Goal: Transaction & Acquisition: Purchase product/service

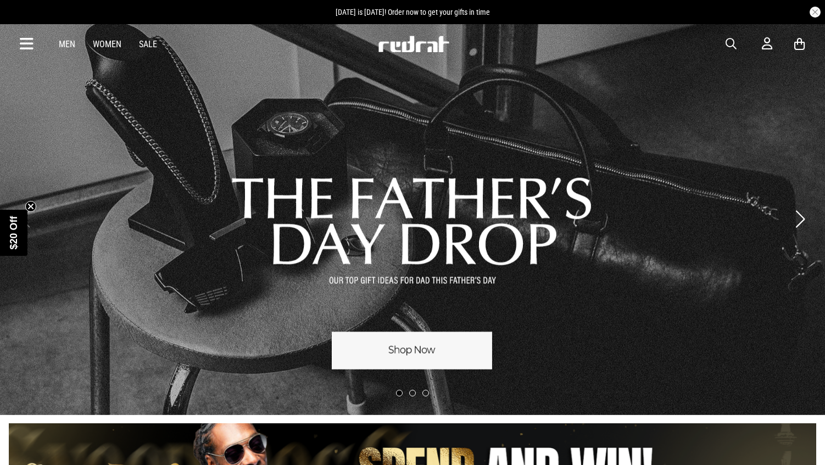
click at [63, 48] on link "Men" at bounding box center [67, 44] width 16 height 10
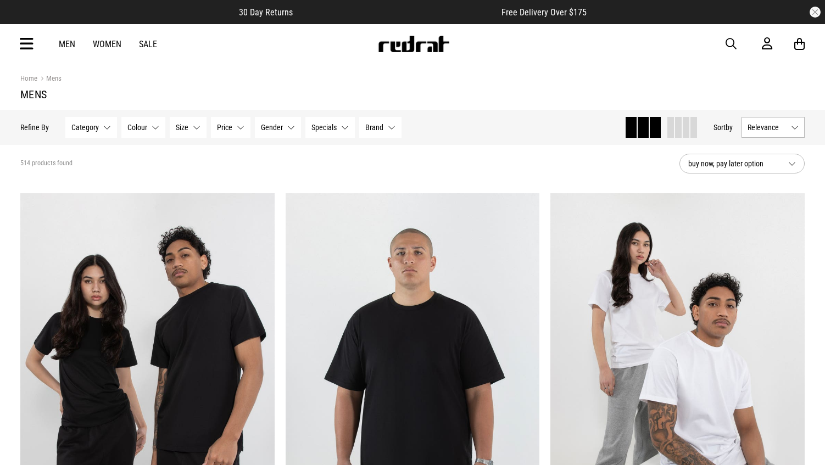
click at [51, 80] on link "Mens" at bounding box center [49, 79] width 24 height 10
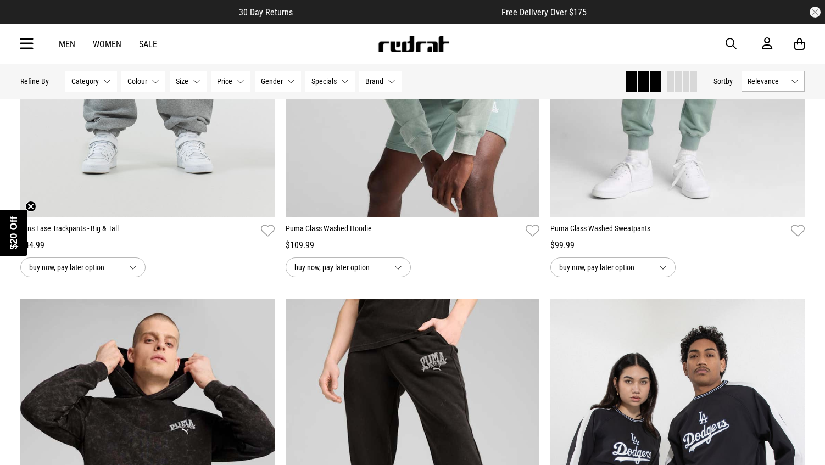
scroll to position [2822, 0]
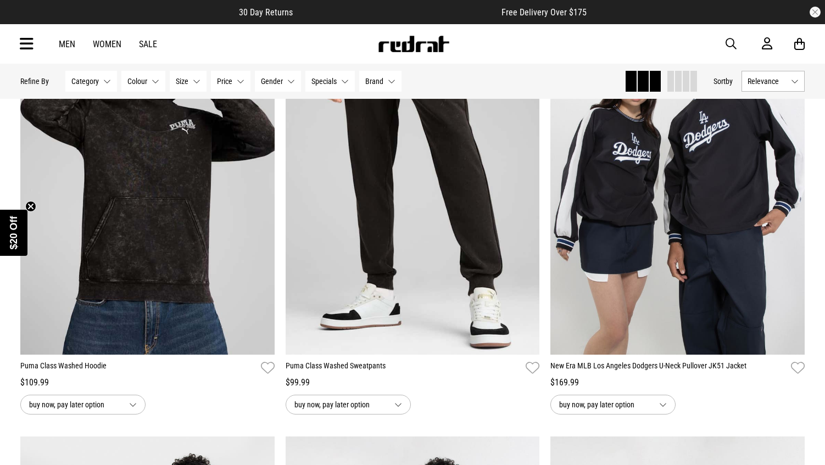
click at [792, 82] on button "Relevance" at bounding box center [773, 81] width 63 height 21
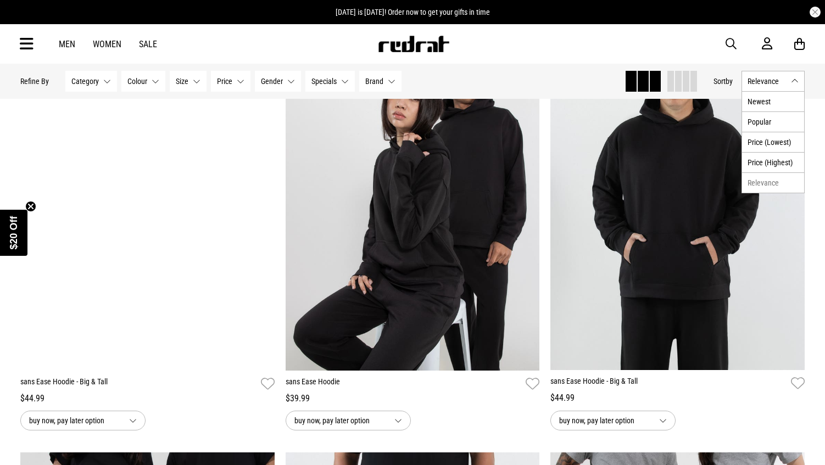
scroll to position [1108, 0]
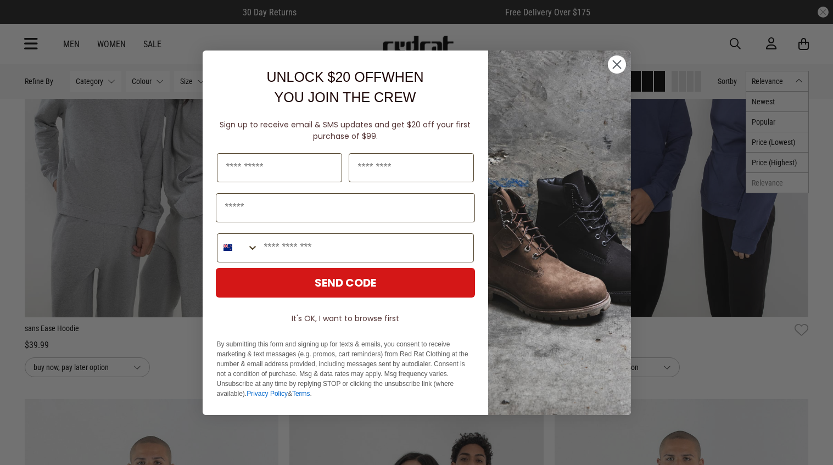
click at [619, 65] on circle "Close dialog" at bounding box center [617, 64] width 18 height 18
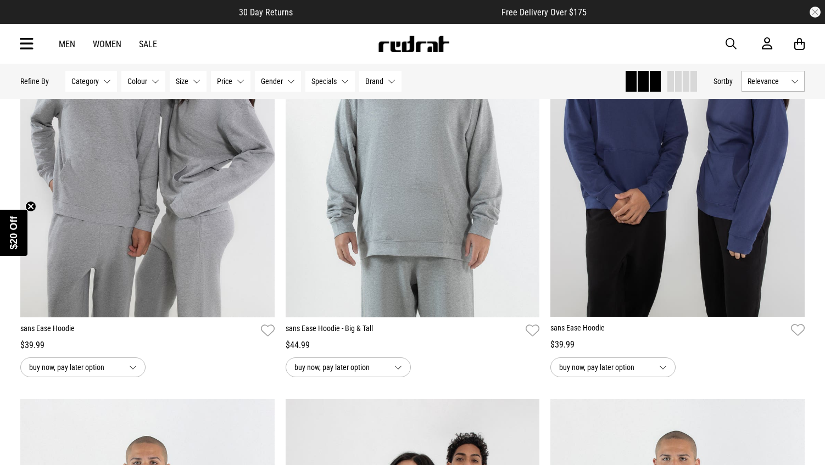
click at [104, 80] on button "Category None selected" at bounding box center [91, 81] width 52 height 21
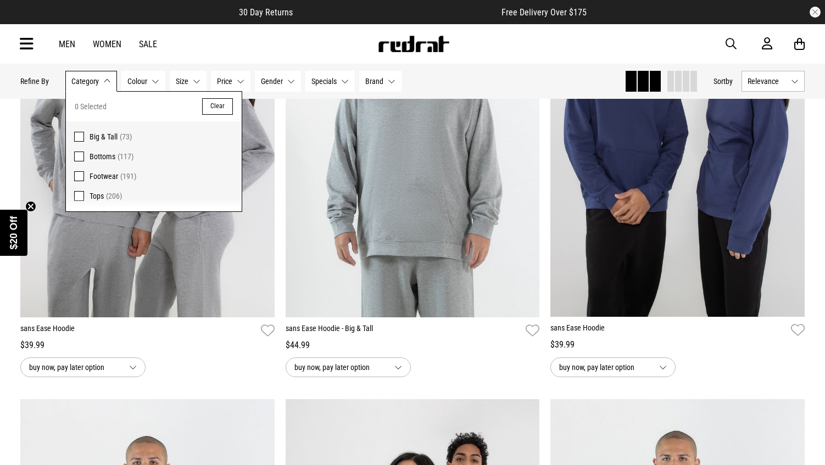
click at [99, 176] on span "Footwear" at bounding box center [104, 176] width 29 height 9
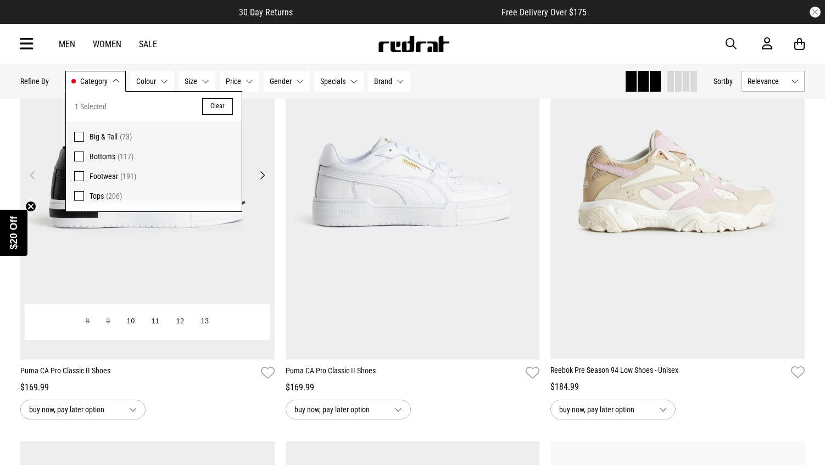
scroll to position [1516, 0]
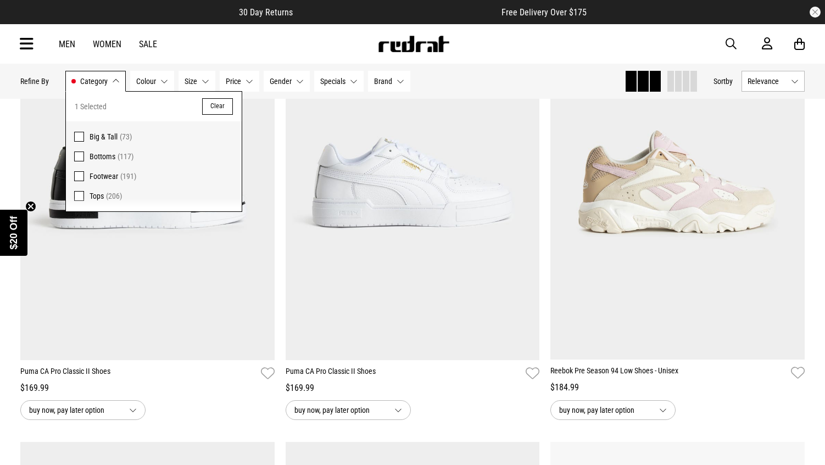
click at [219, 110] on button "Clear" at bounding box center [217, 106] width 31 height 16
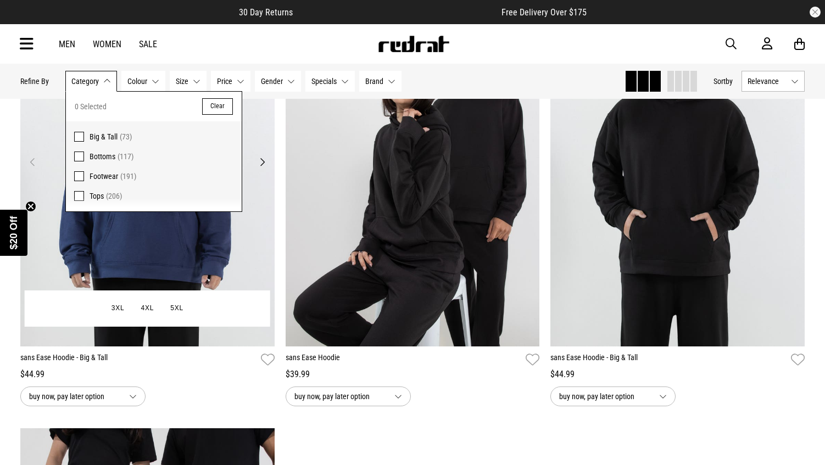
scroll to position [1502, 0]
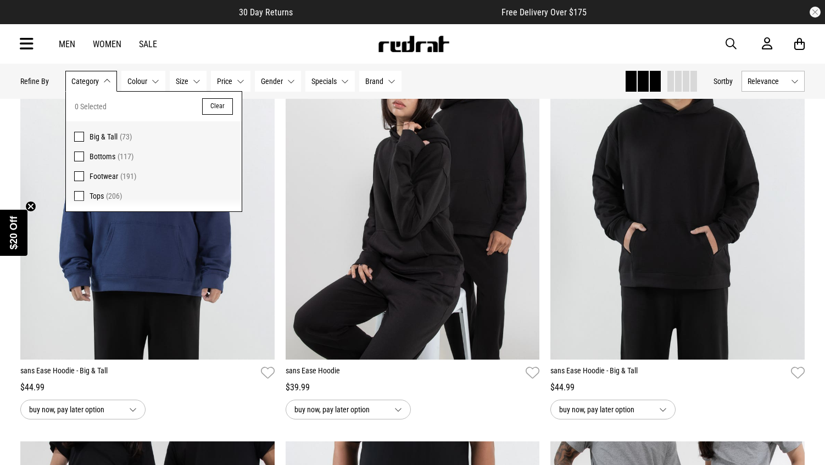
click at [108, 176] on span "Footwear" at bounding box center [104, 176] width 29 height 9
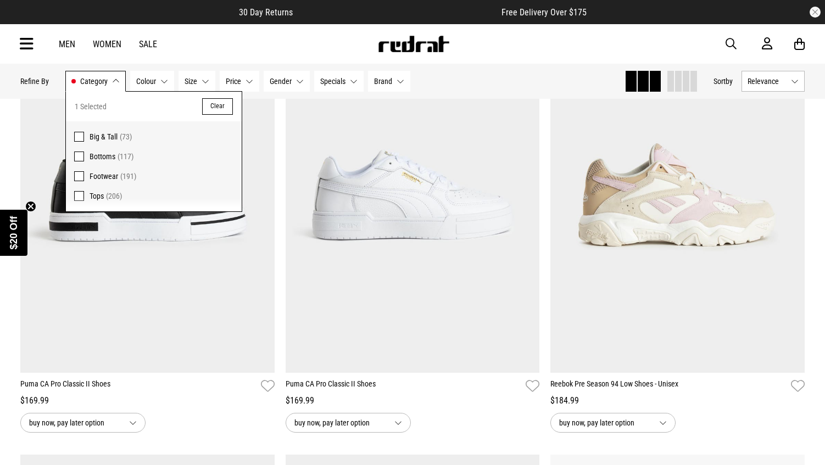
scroll to position [1516, 0]
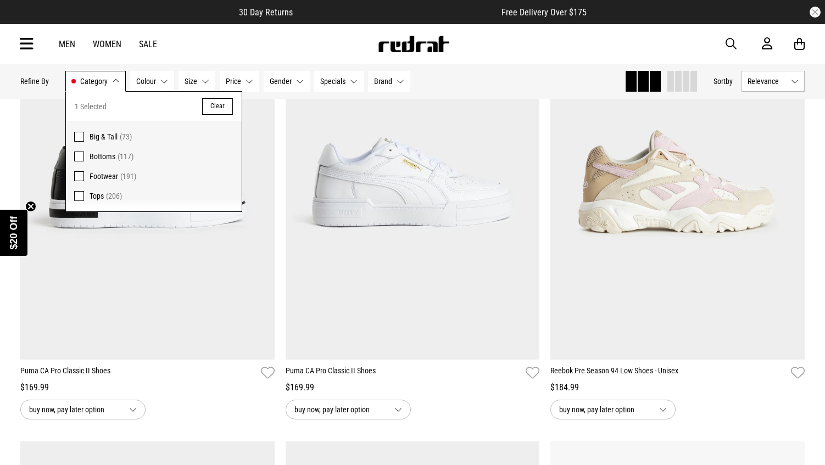
click at [277, 135] on div "**********" at bounding box center [147, 212] width 265 height 416
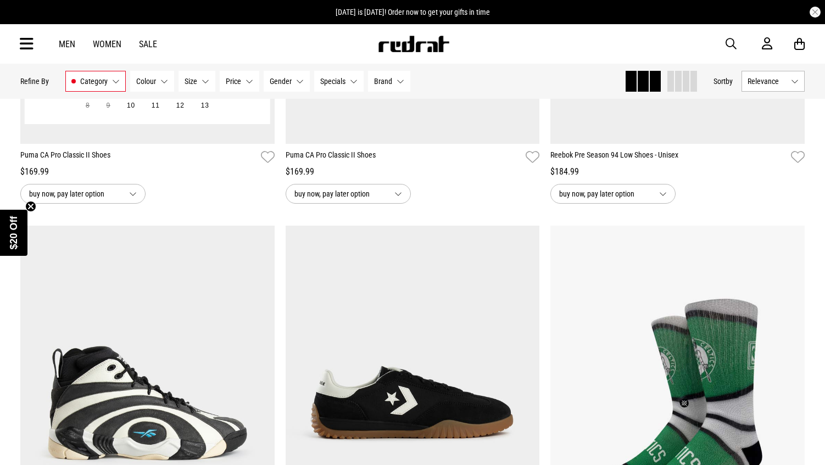
scroll to position [1504, 0]
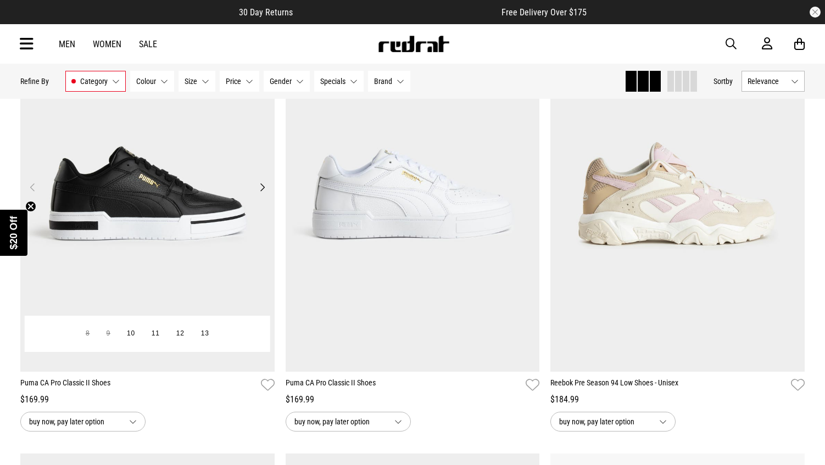
click at [249, 188] on img at bounding box center [147, 194] width 254 height 356
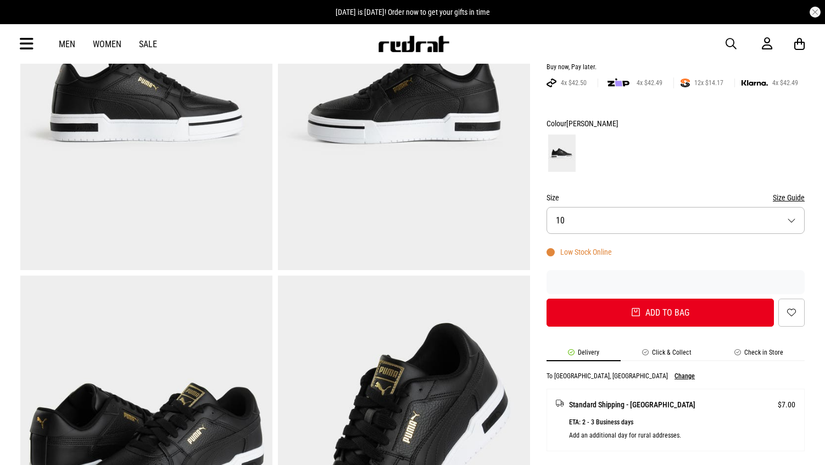
scroll to position [135, 0]
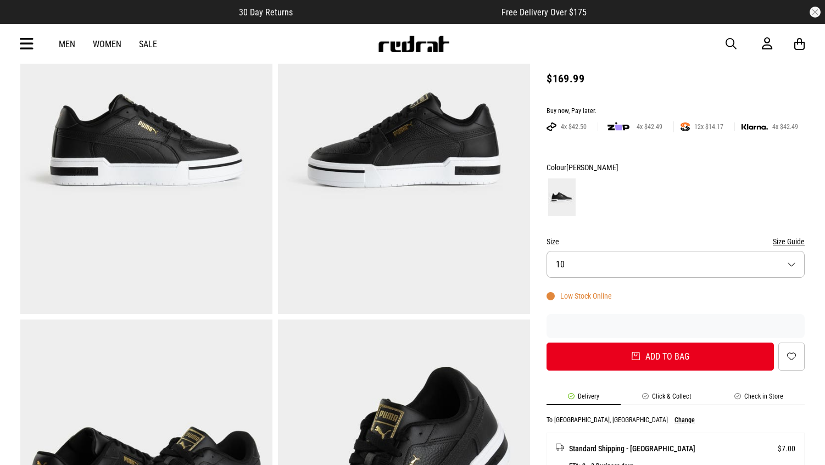
click at [801, 263] on button "Size 10" at bounding box center [676, 264] width 258 height 27
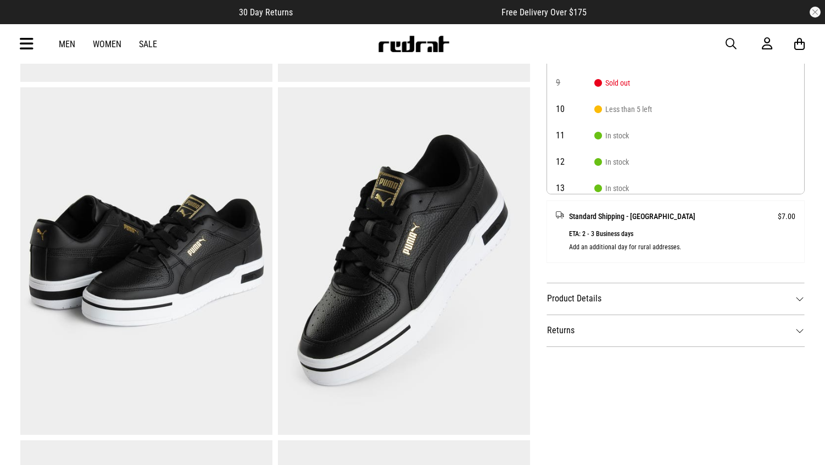
scroll to position [452, 0]
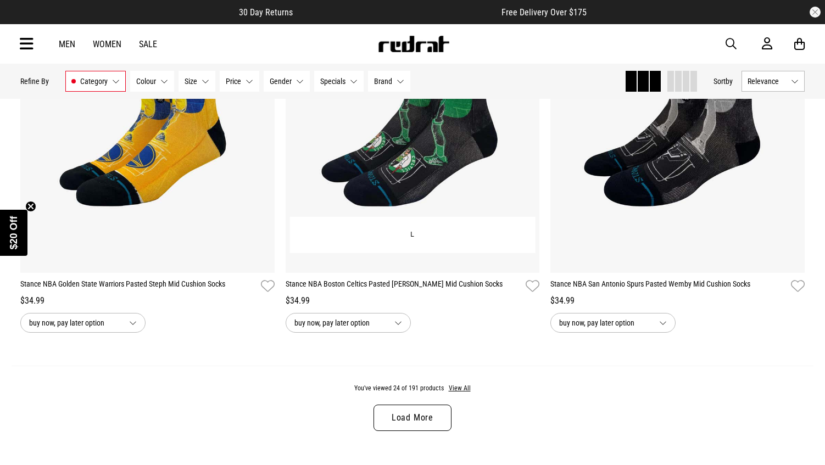
scroll to position [3578, 0]
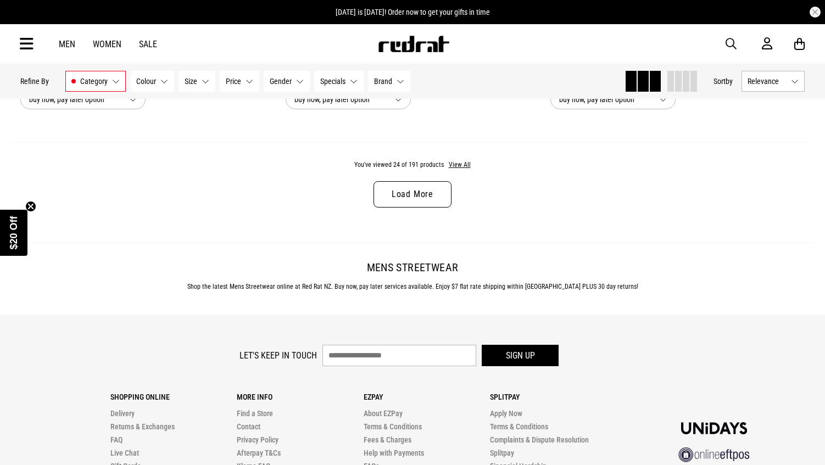
click at [411, 195] on link "Load More" at bounding box center [413, 194] width 78 height 26
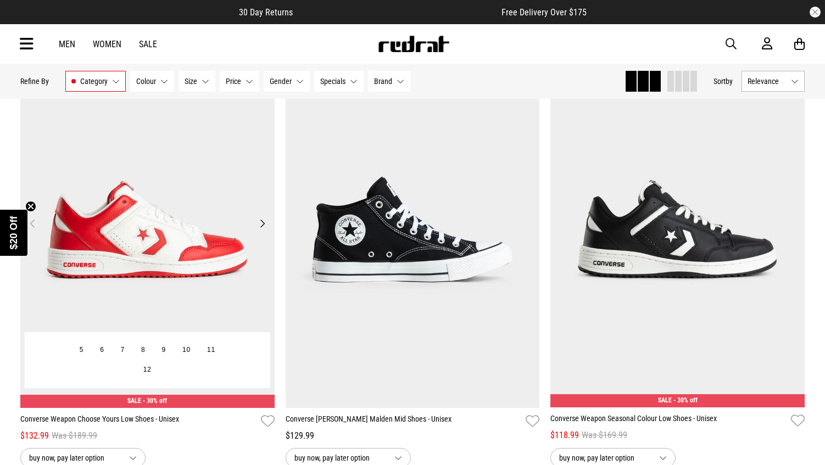
scroll to position [4529, 0]
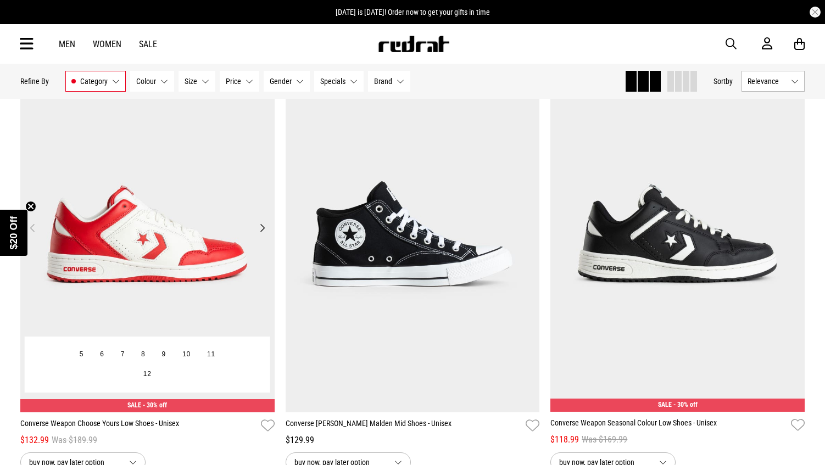
click at [264, 230] on button "Next" at bounding box center [262, 227] width 14 height 13
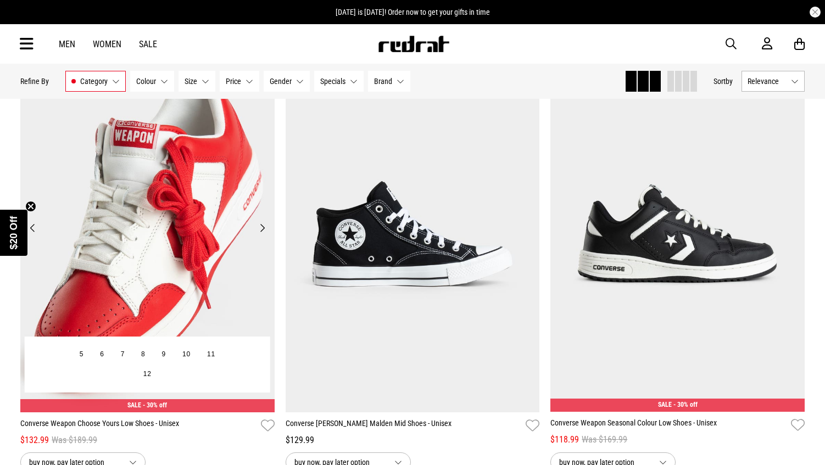
click at [254, 227] on img at bounding box center [147, 234] width 254 height 356
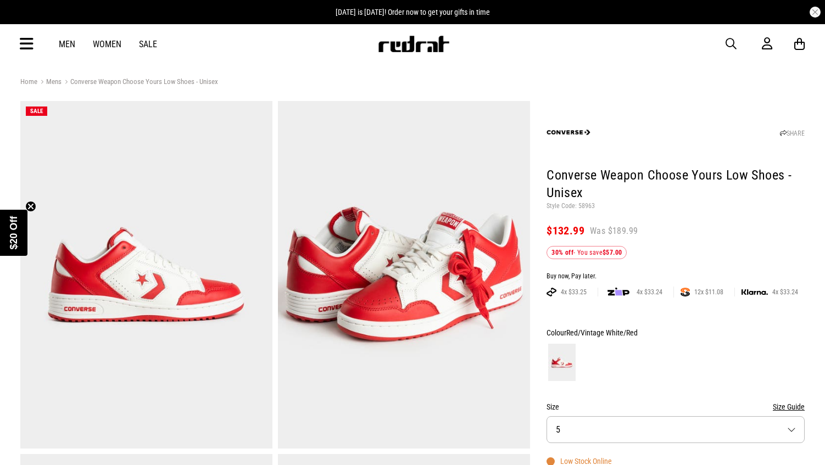
click at [492, 261] on img at bounding box center [404, 275] width 252 height 348
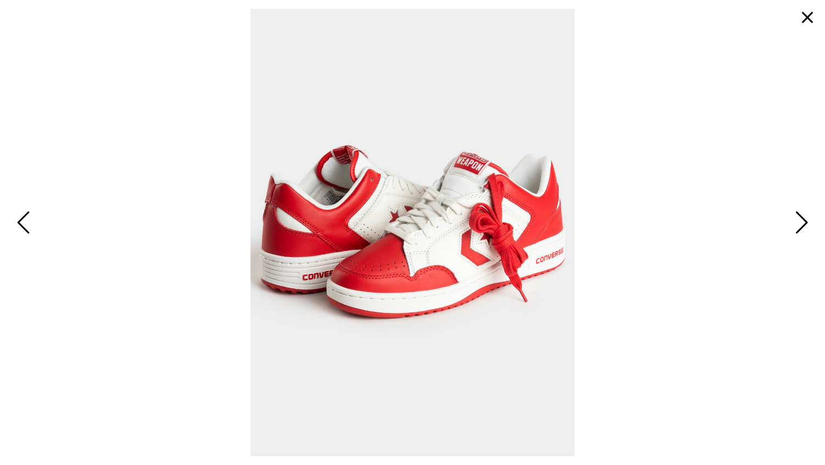
click at [804, 223] on span "Next" at bounding box center [800, 224] width 17 height 32
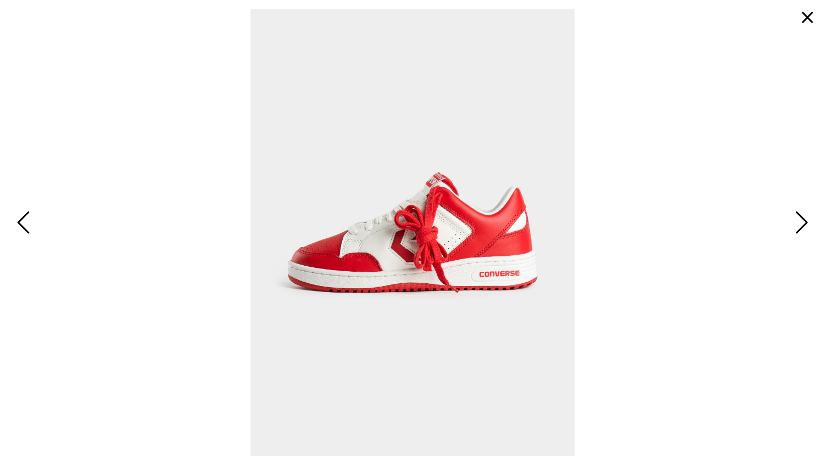
click at [803, 223] on span "Next" at bounding box center [800, 224] width 17 height 32
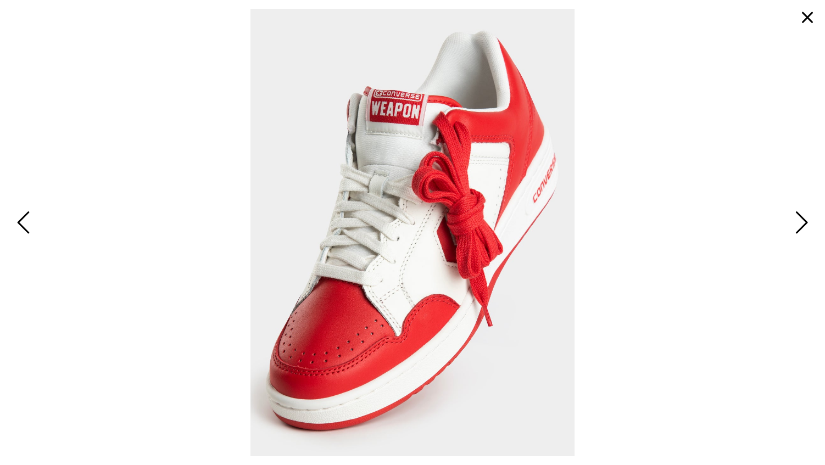
click at [803, 223] on span "Next" at bounding box center [800, 224] width 17 height 32
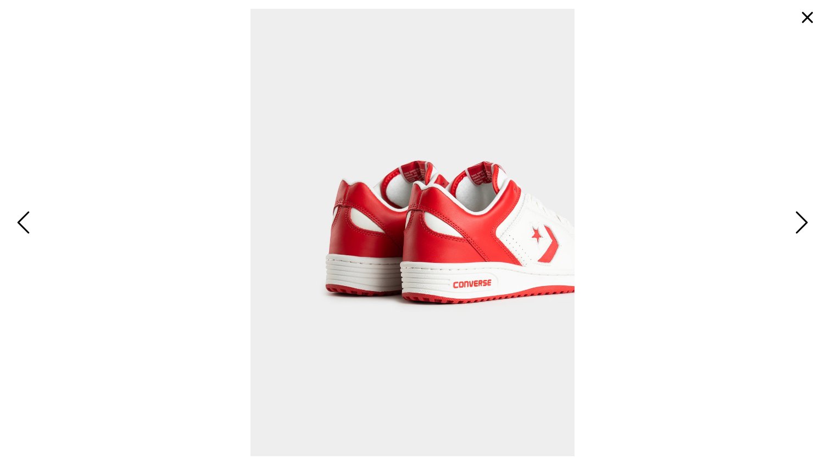
click at [803, 223] on span "Next" at bounding box center [800, 224] width 17 height 32
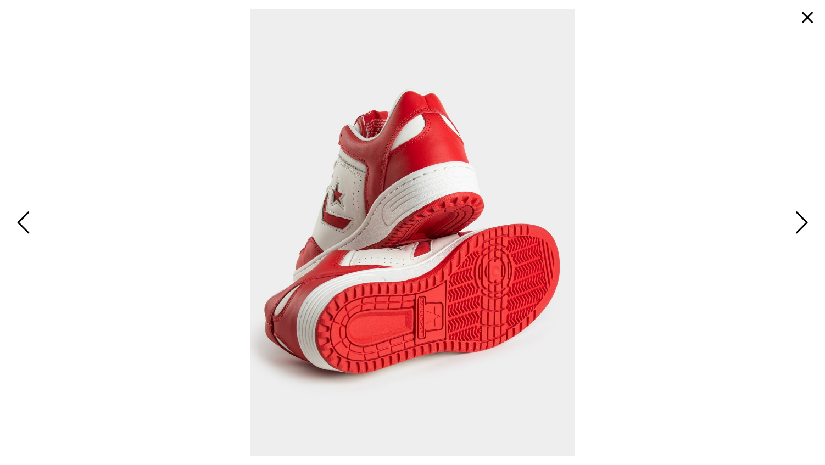
click at [803, 223] on span "Next" at bounding box center [800, 224] width 17 height 32
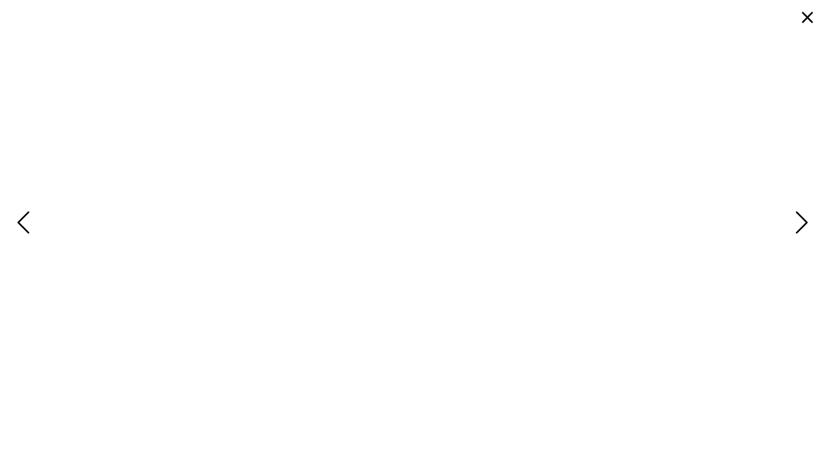
click at [803, 223] on span "Next" at bounding box center [800, 224] width 17 height 32
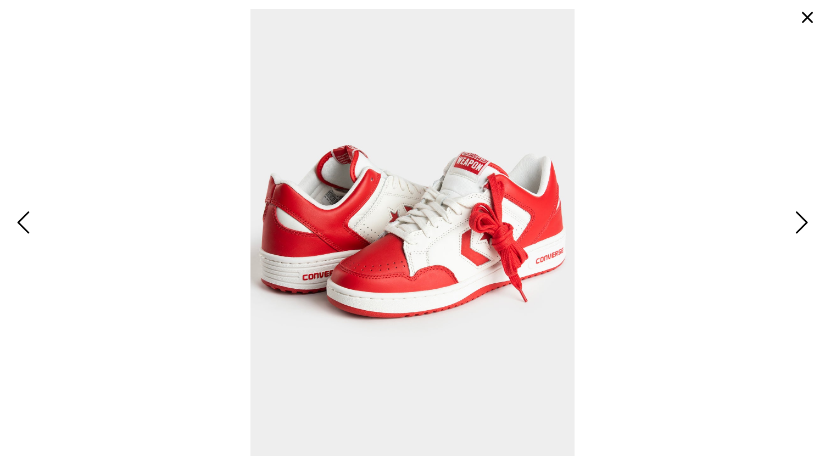
click at [814, 18] on button "button" at bounding box center [807, 17] width 26 height 26
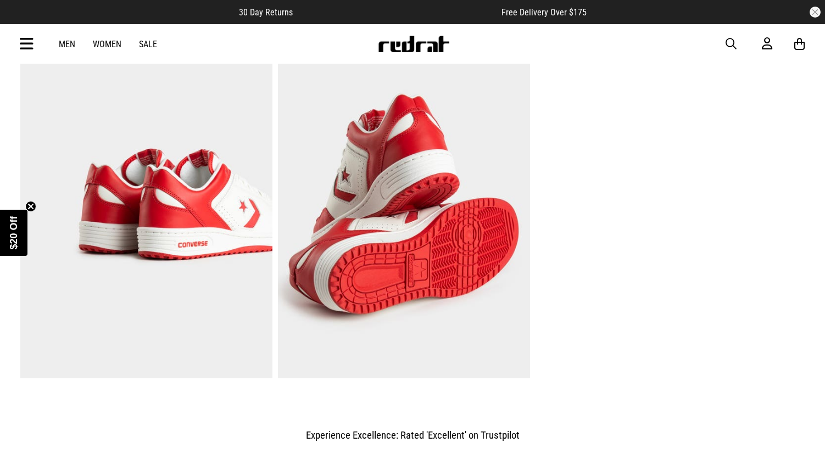
scroll to position [1064, 0]
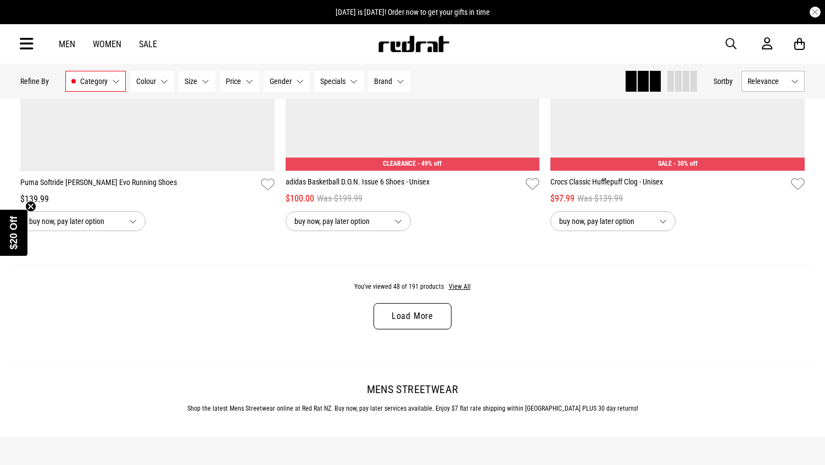
scroll to position [3616, 0]
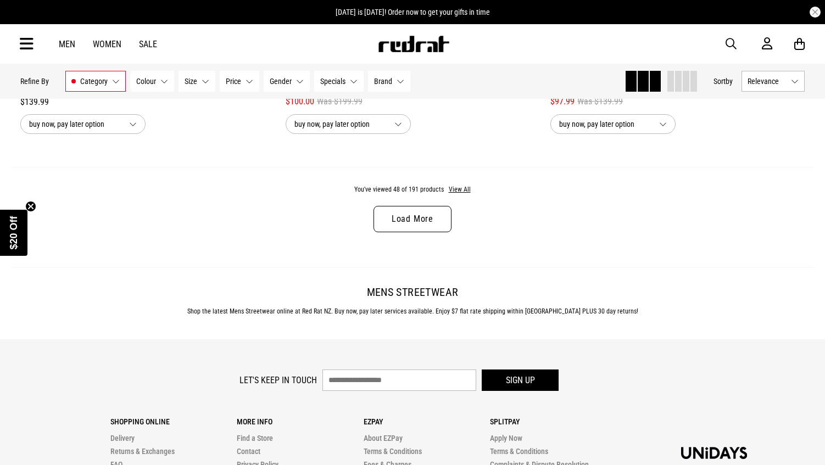
click at [416, 222] on link "Load More" at bounding box center [413, 219] width 78 height 26
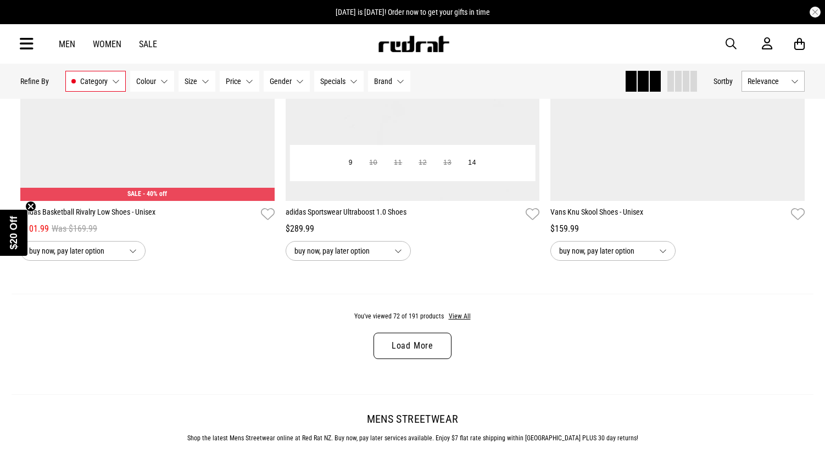
scroll to position [7023, 0]
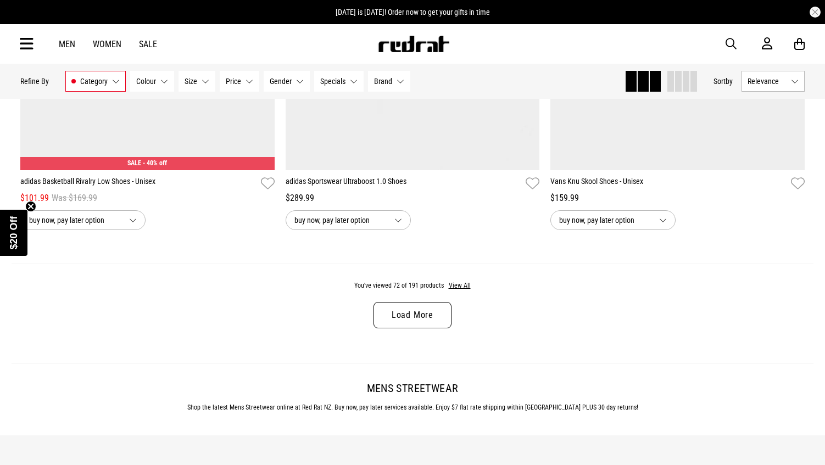
click at [416, 318] on link "Load More" at bounding box center [413, 315] width 78 height 26
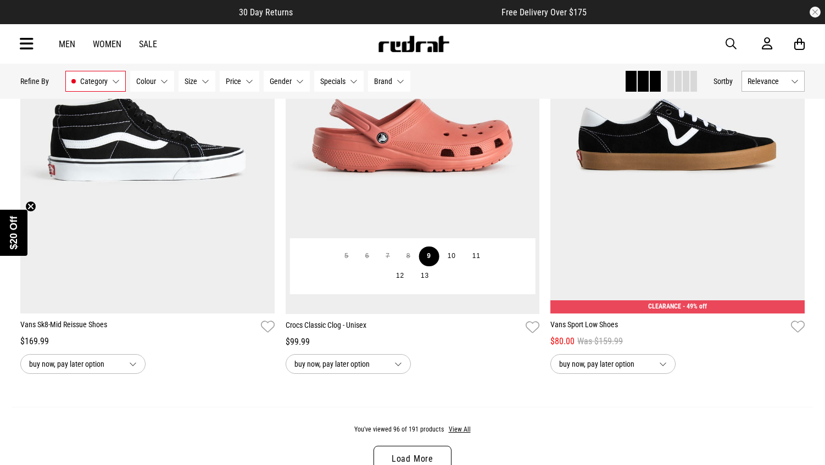
scroll to position [10491, 0]
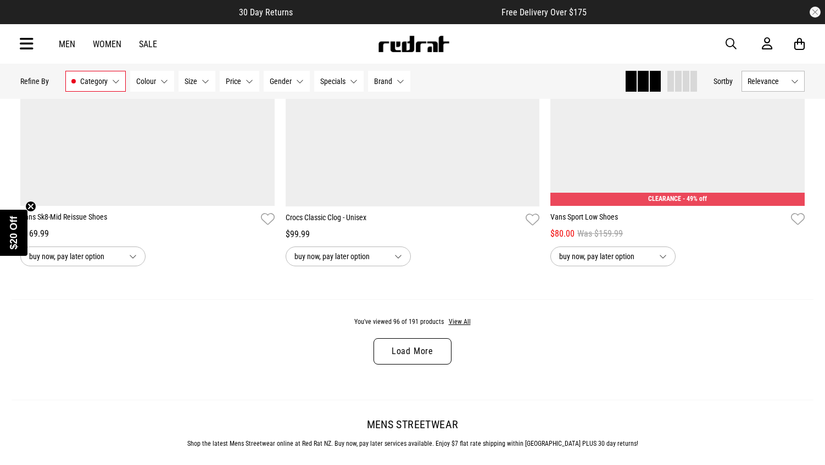
click at [411, 350] on link "Load More" at bounding box center [413, 351] width 78 height 26
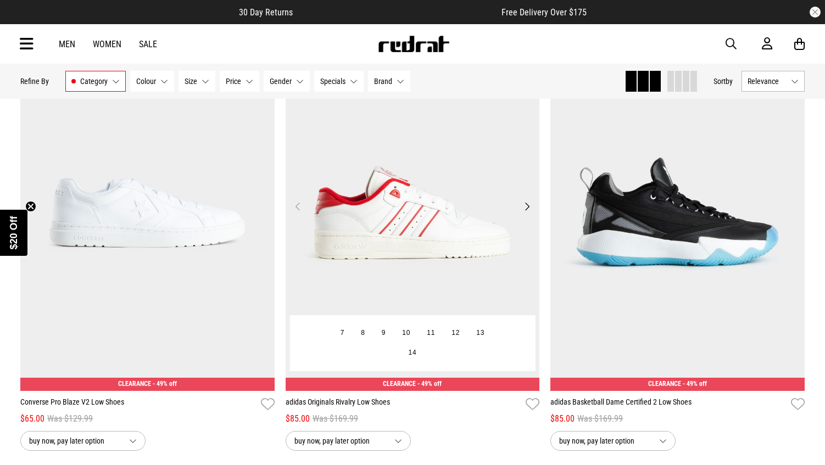
scroll to position [14182, 0]
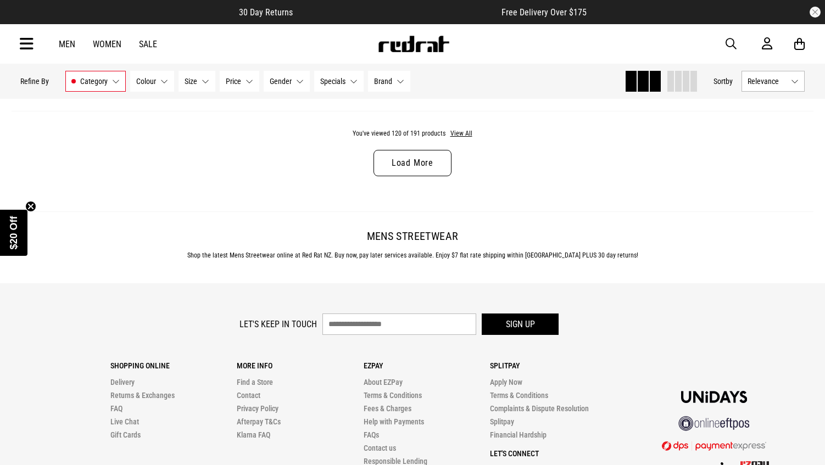
click at [410, 167] on link "Load More" at bounding box center [413, 163] width 78 height 26
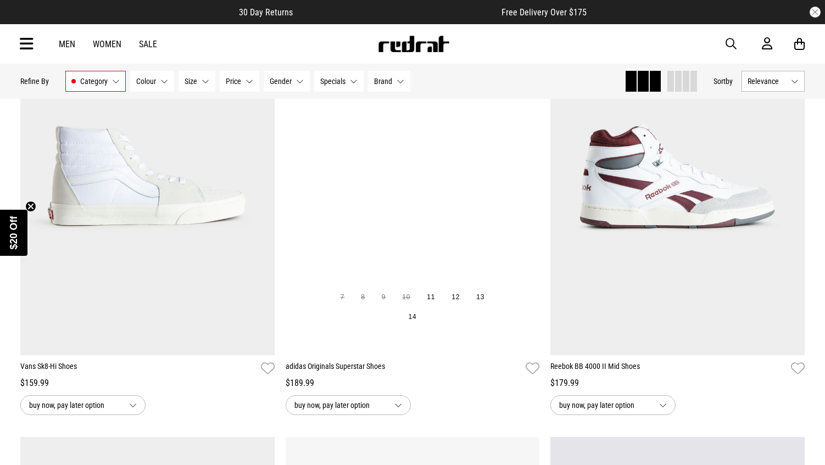
scroll to position [14722, 0]
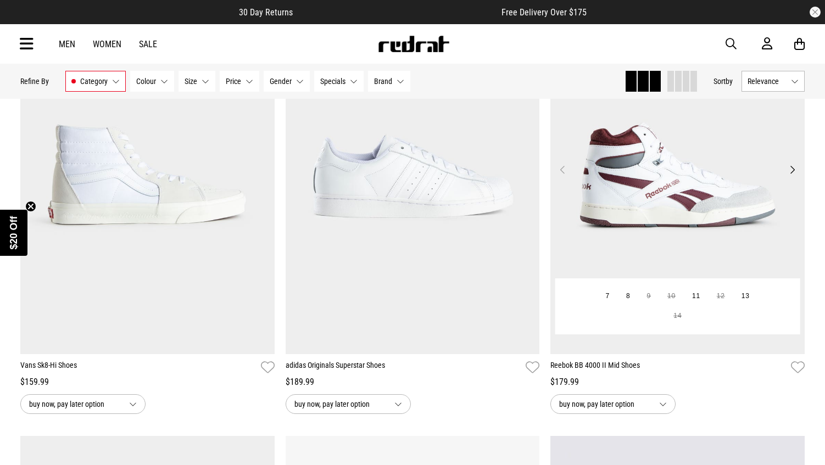
click at [787, 169] on button "Next" at bounding box center [793, 169] width 14 height 13
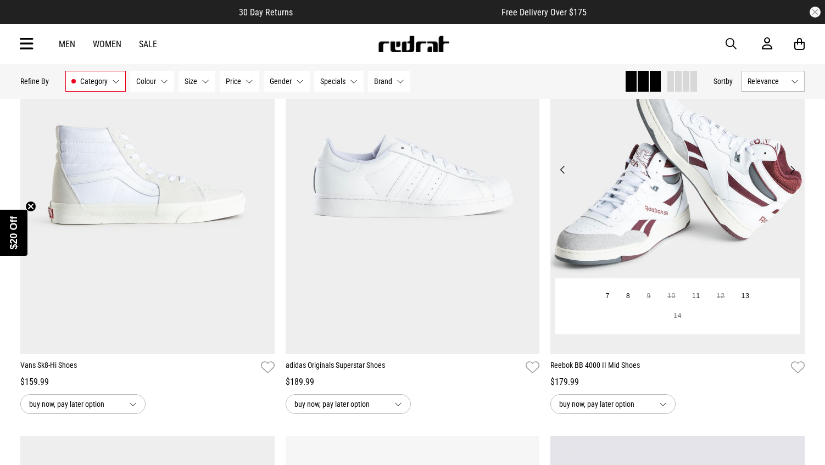
click at [787, 169] on button "Next" at bounding box center [793, 169] width 14 height 13
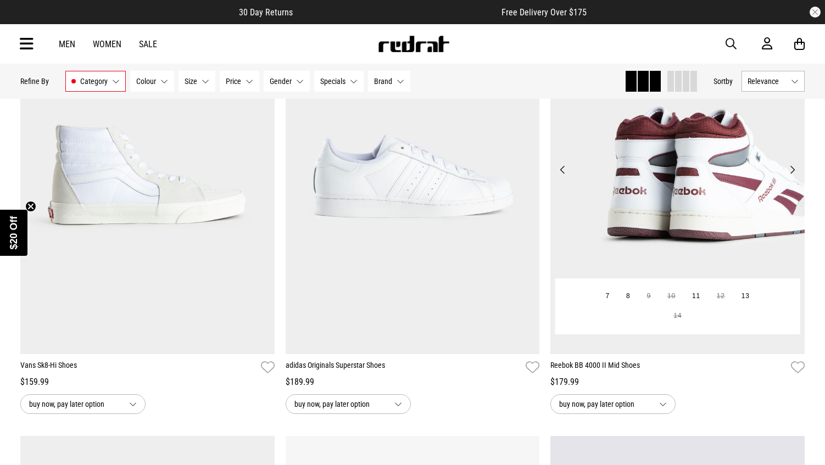
click at [787, 169] on button "Next" at bounding box center [793, 169] width 14 height 13
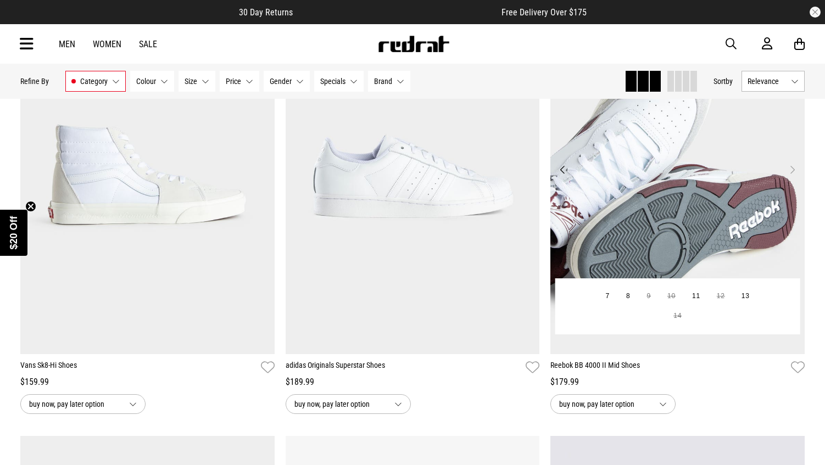
click at [787, 169] on button "Next" at bounding box center [793, 169] width 14 height 13
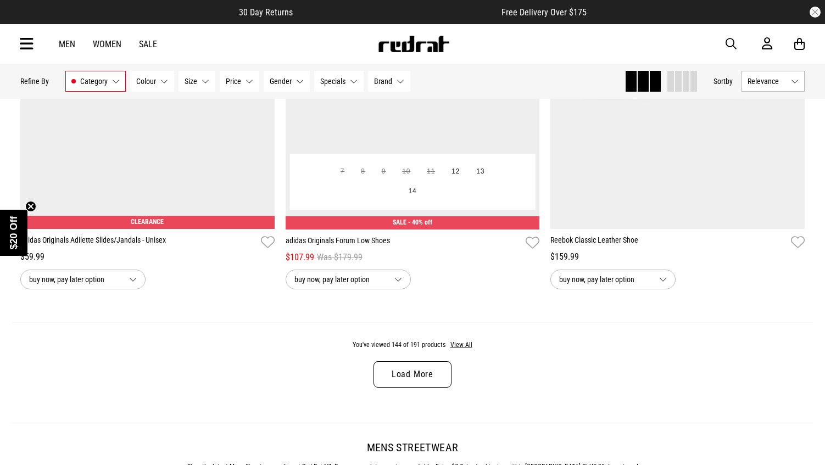
scroll to position [17517, 0]
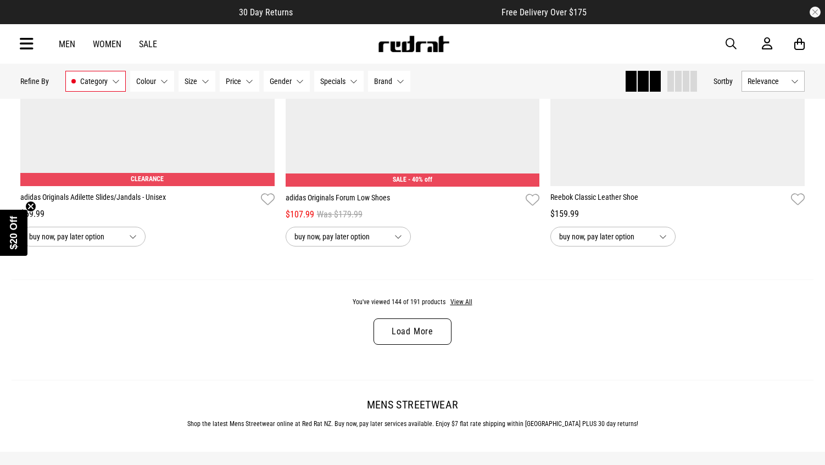
click at [428, 331] on link "Load More" at bounding box center [413, 332] width 78 height 26
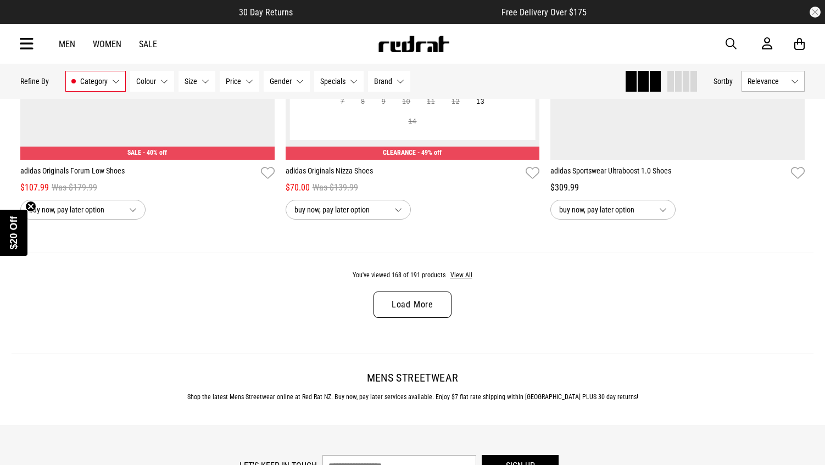
scroll to position [21125, 0]
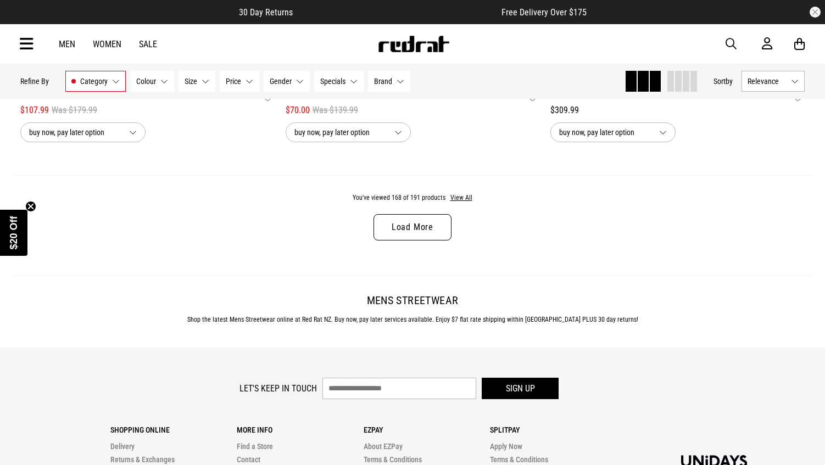
click at [397, 229] on link "Load More" at bounding box center [413, 227] width 78 height 26
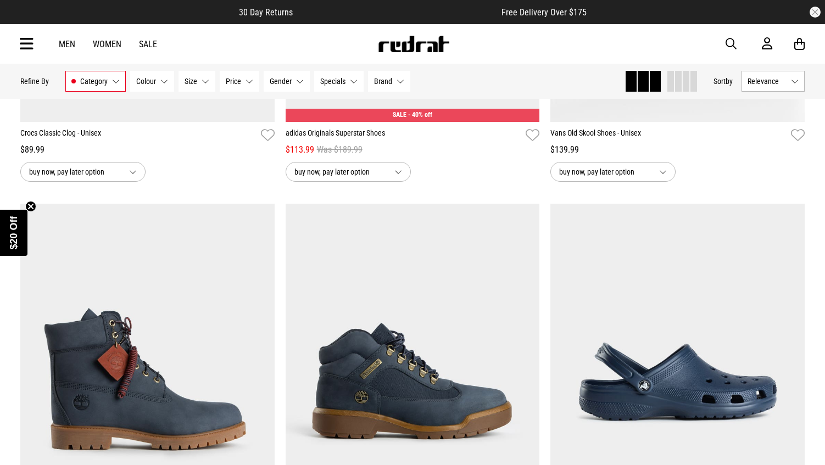
scroll to position [22180, 0]
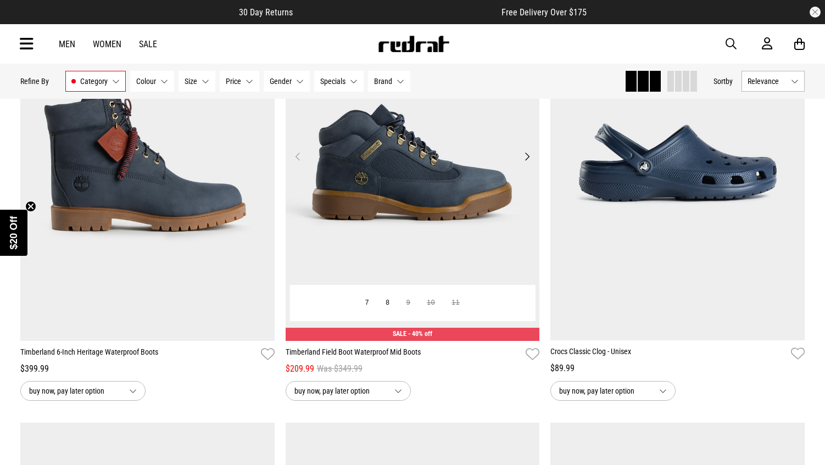
click at [525, 156] on button "Next" at bounding box center [527, 156] width 14 height 13
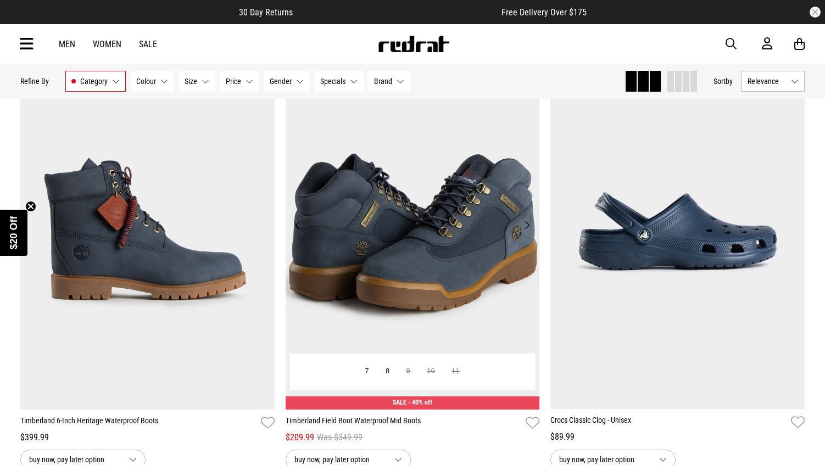
scroll to position [22083, 0]
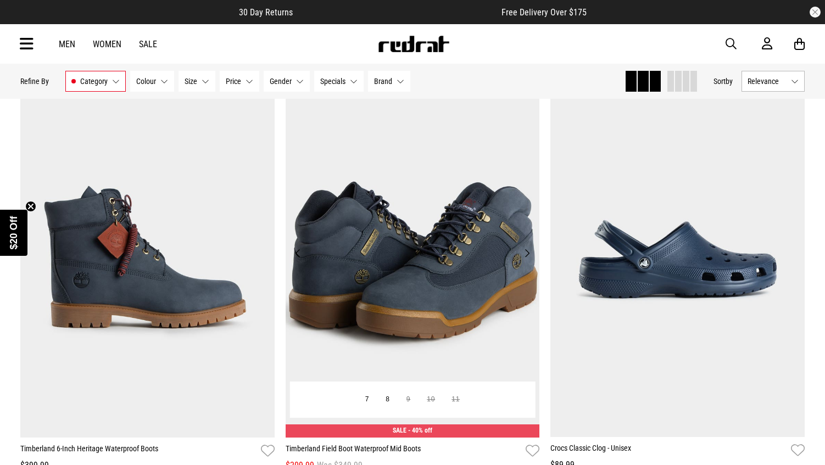
click at [526, 256] on button "Next" at bounding box center [527, 253] width 14 height 13
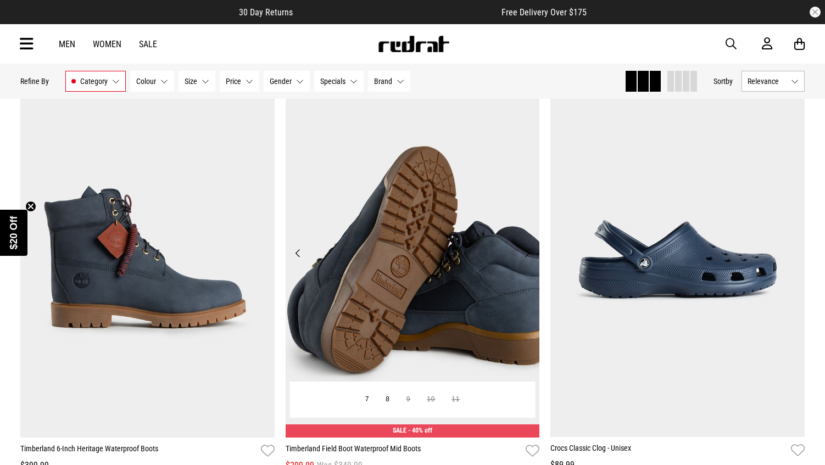
click at [526, 256] on button "Next" at bounding box center [527, 253] width 14 height 13
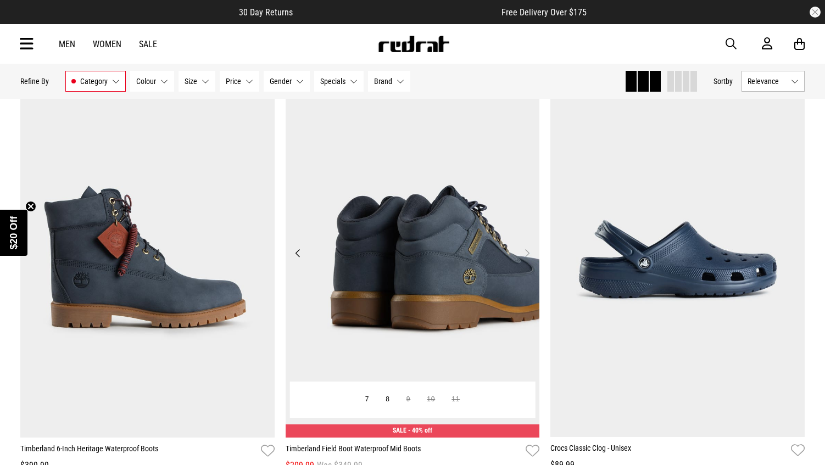
click at [526, 256] on button "Next" at bounding box center [527, 253] width 14 height 13
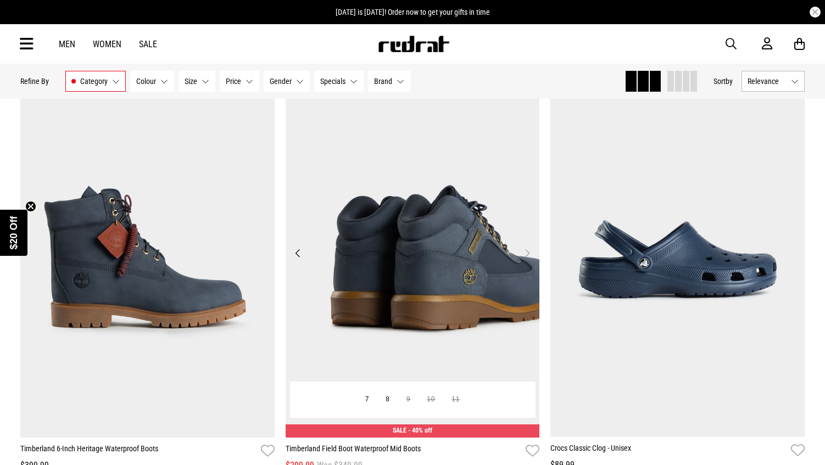
click at [524, 250] on button "Next" at bounding box center [527, 253] width 14 height 13
click at [293, 255] on button "Previous" at bounding box center [298, 253] width 14 height 13
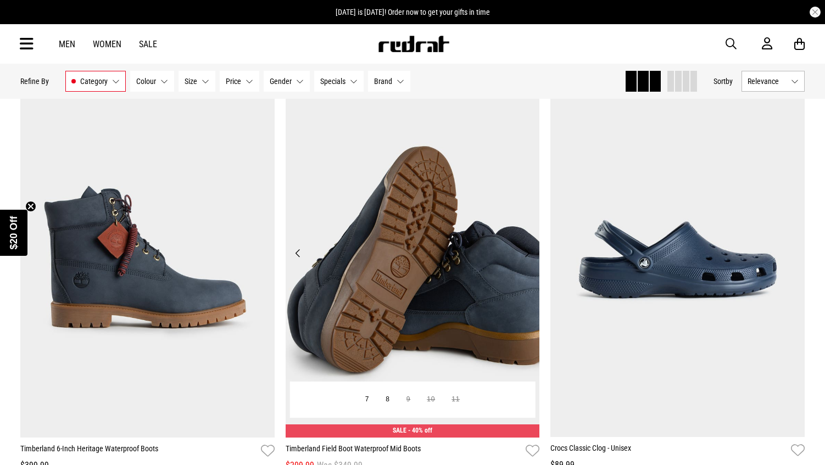
click at [293, 255] on button "Previous" at bounding box center [298, 253] width 14 height 13
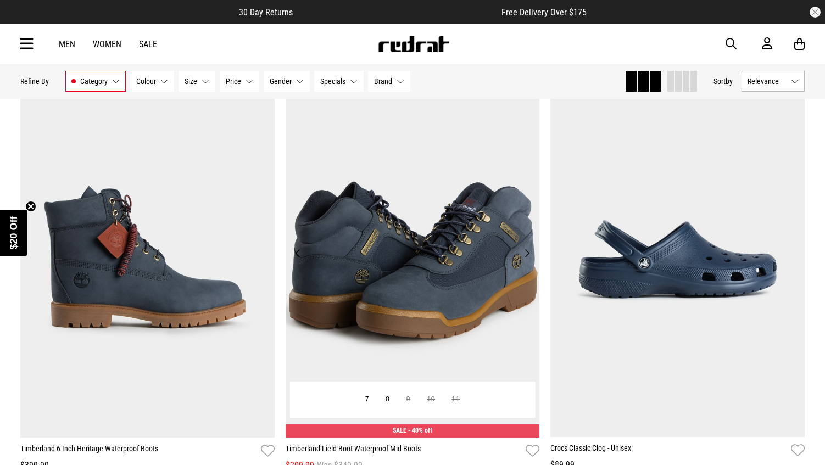
click at [294, 255] on button "Previous" at bounding box center [298, 253] width 14 height 13
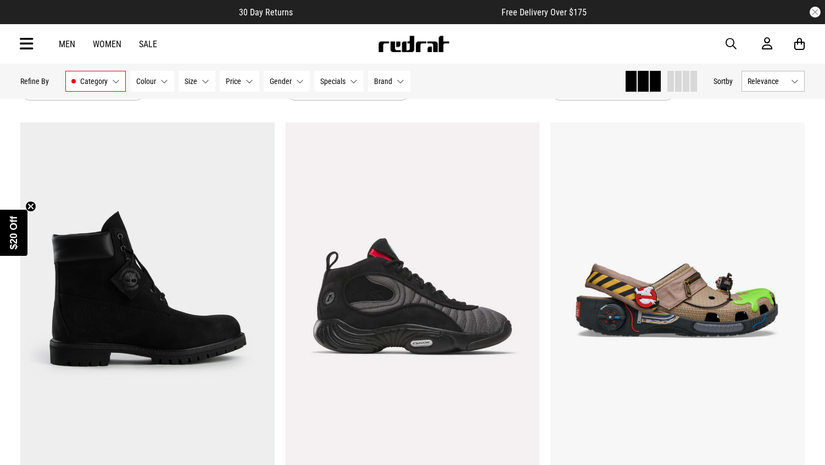
scroll to position [23453, 0]
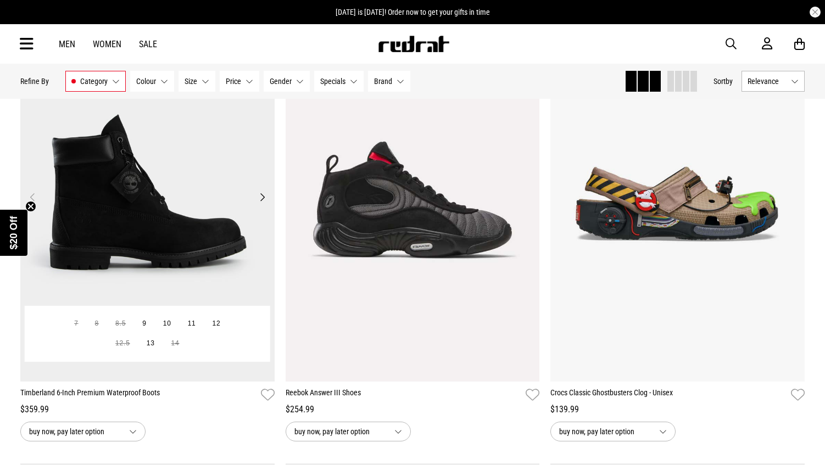
click at [259, 197] on button "Next" at bounding box center [262, 197] width 14 height 13
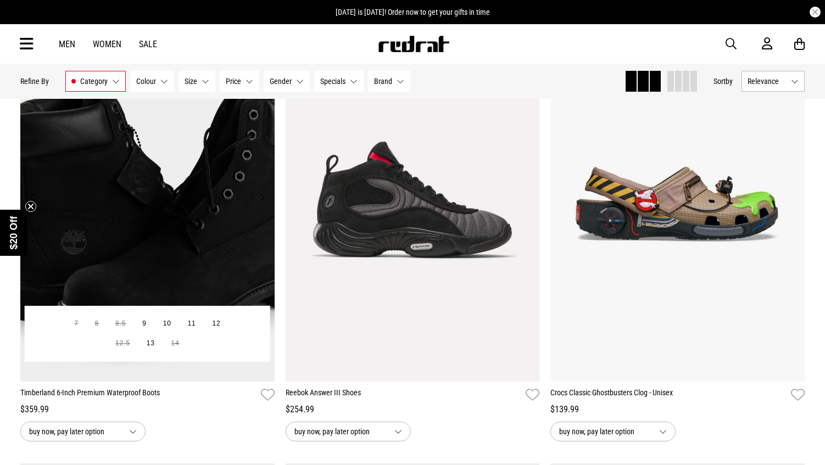
click at [259, 197] on button "Next" at bounding box center [262, 197] width 14 height 13
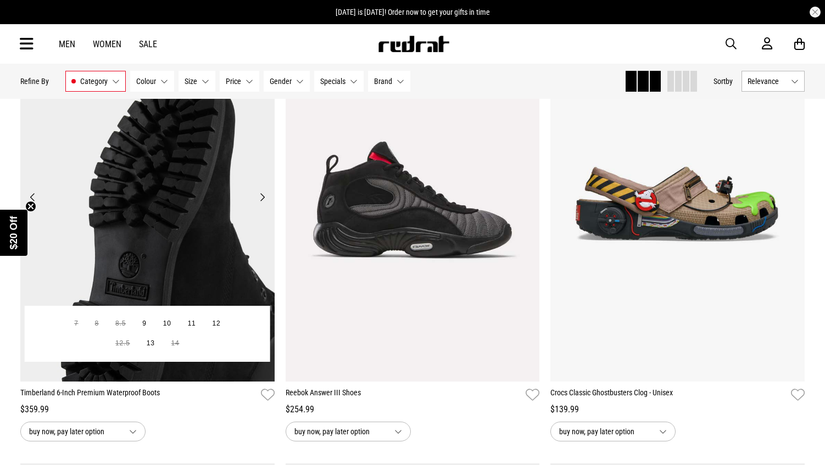
click at [259, 197] on button "Next" at bounding box center [262, 197] width 14 height 13
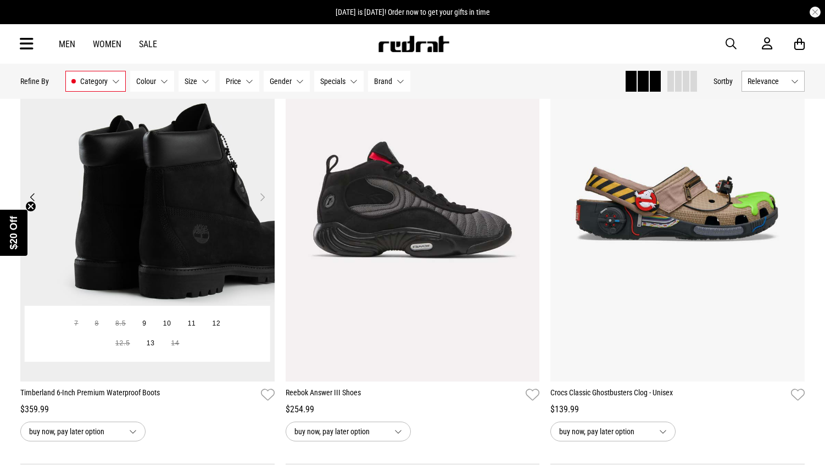
click at [259, 197] on button "Next" at bounding box center [262, 197] width 14 height 13
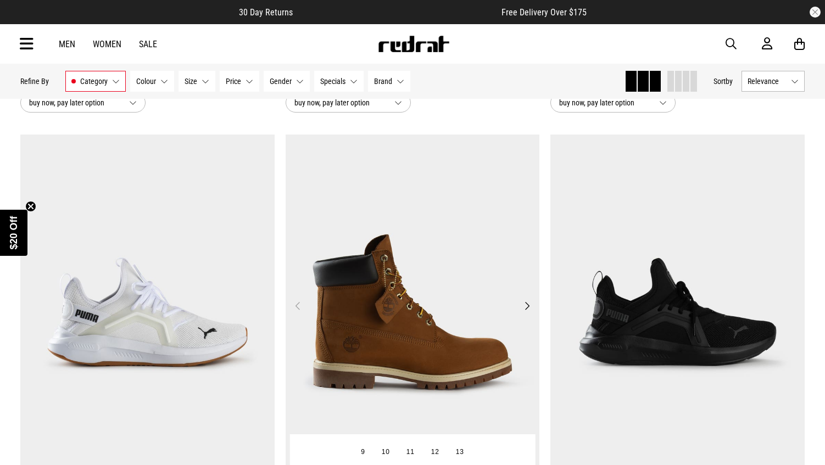
scroll to position [23783, 0]
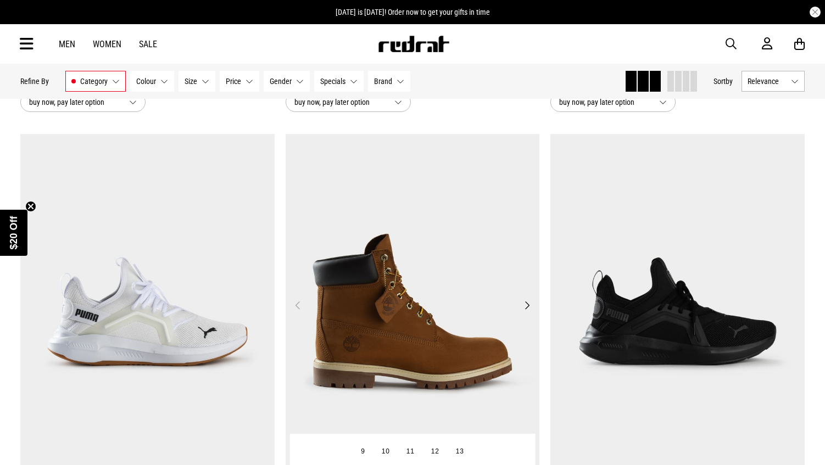
click at [527, 303] on button "Next" at bounding box center [527, 305] width 14 height 13
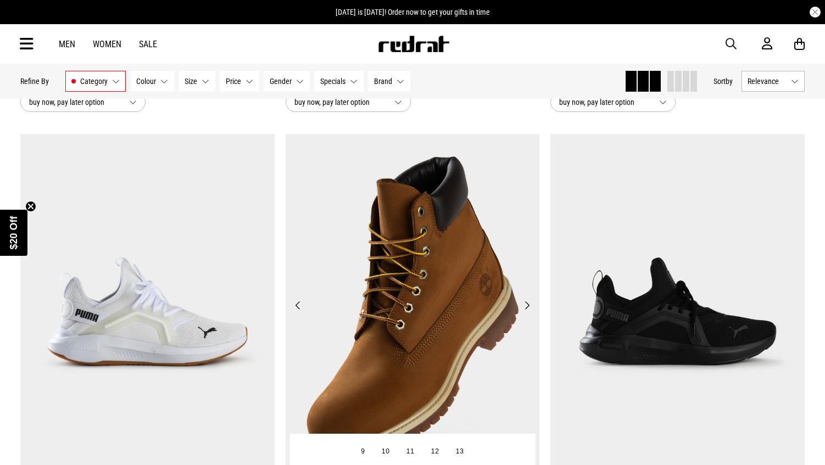
click at [527, 303] on button "Next" at bounding box center [527, 305] width 14 height 13
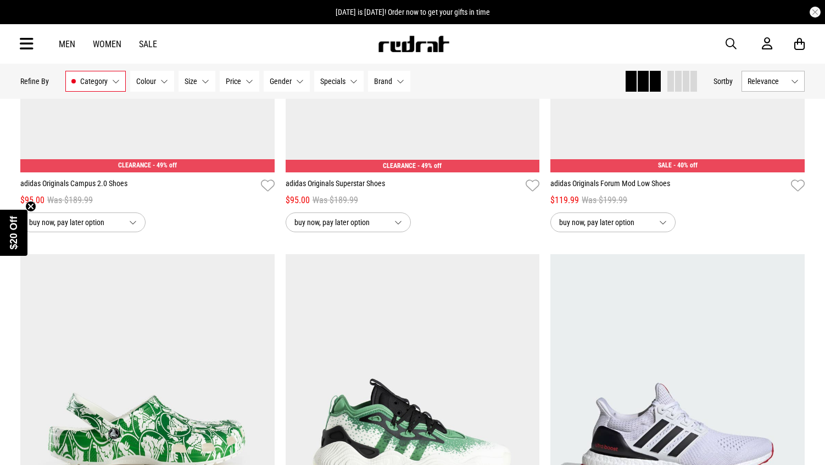
scroll to position [12302, 0]
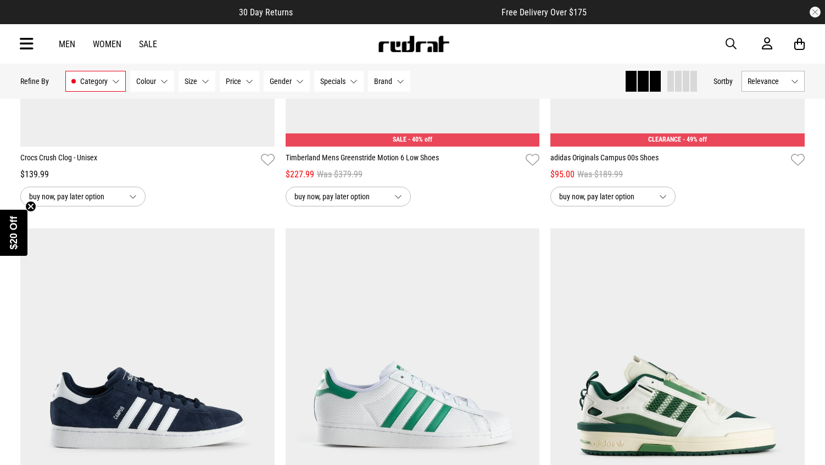
click at [66, 46] on link "Men" at bounding box center [67, 44] width 16 height 10
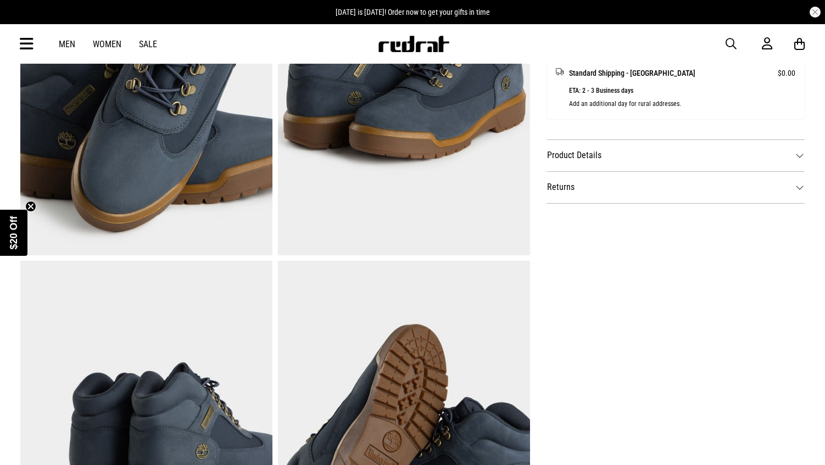
scroll to position [580, 0]
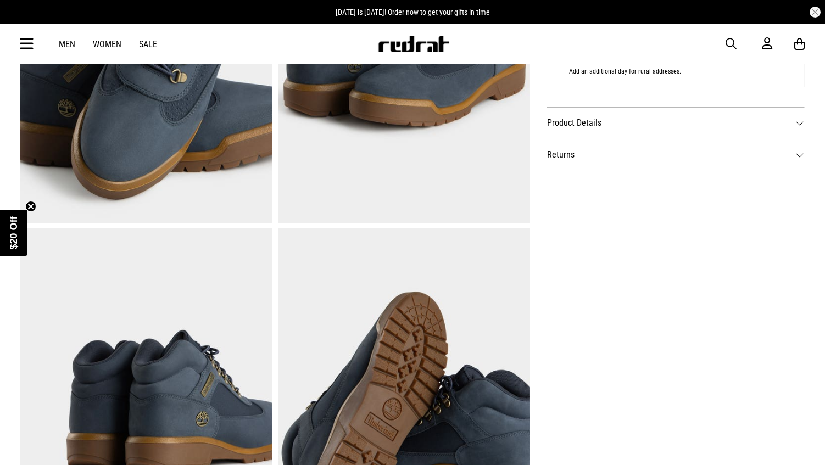
click at [317, 249] on img at bounding box center [404, 403] width 252 height 348
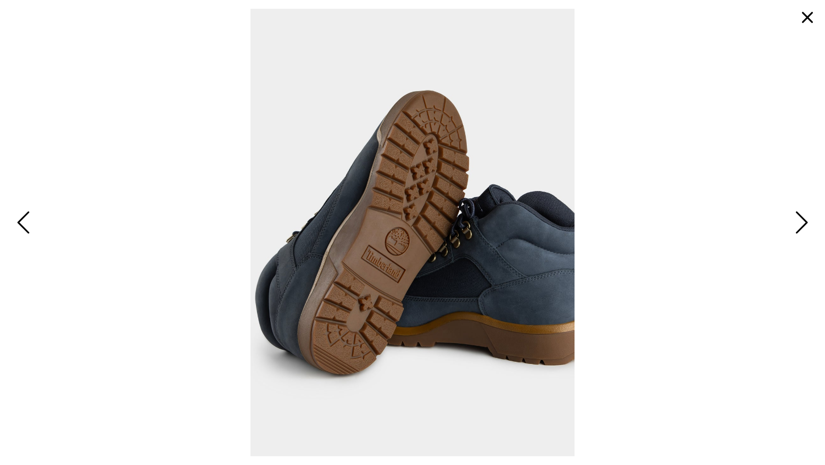
click at [799, 220] on span "Next" at bounding box center [800, 224] width 17 height 32
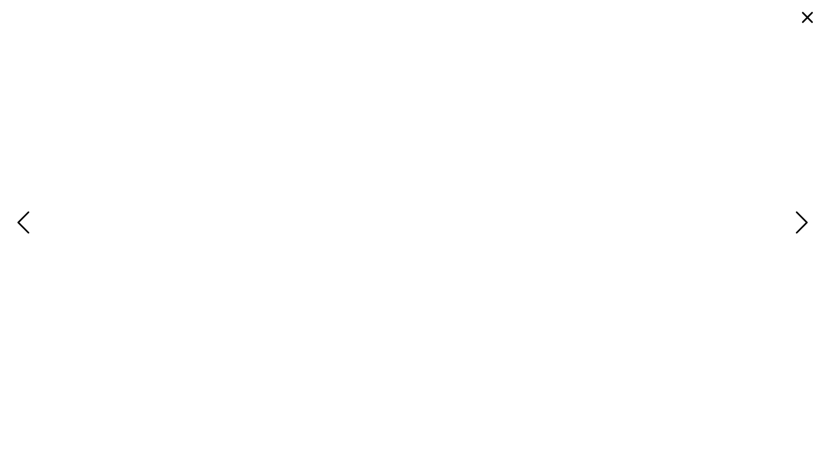
click at [799, 220] on span "Next" at bounding box center [800, 224] width 17 height 32
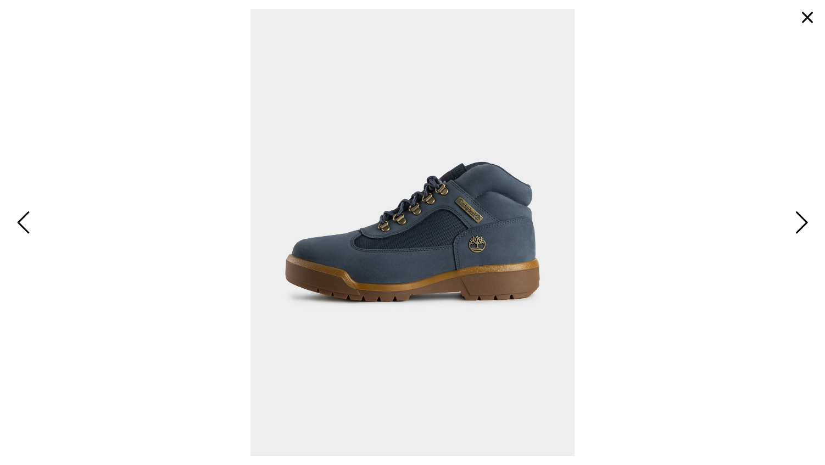
click at [799, 220] on span "Next" at bounding box center [800, 224] width 17 height 32
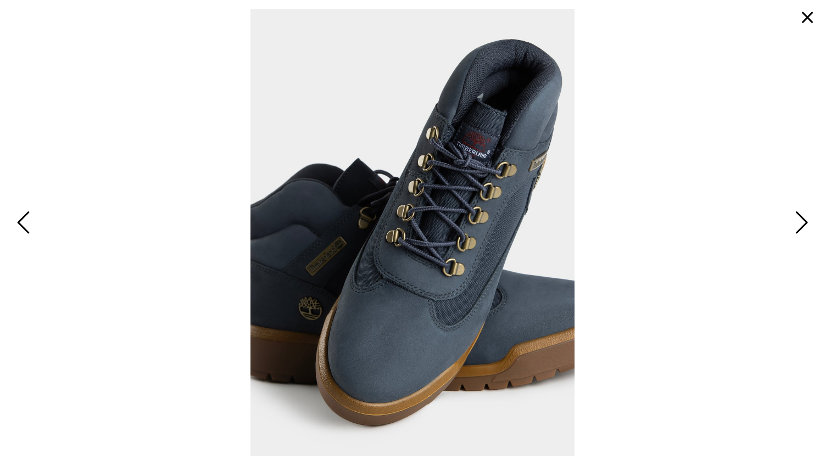
click at [799, 220] on span "Next" at bounding box center [800, 224] width 17 height 32
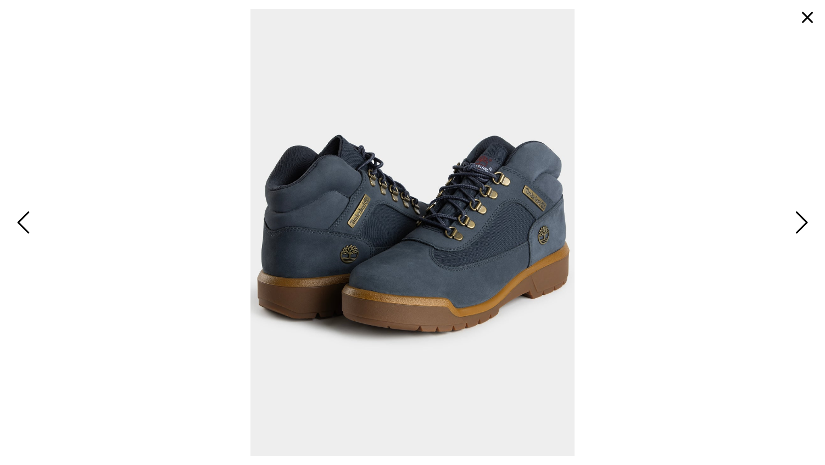
click at [799, 220] on span "Next" at bounding box center [800, 224] width 17 height 32
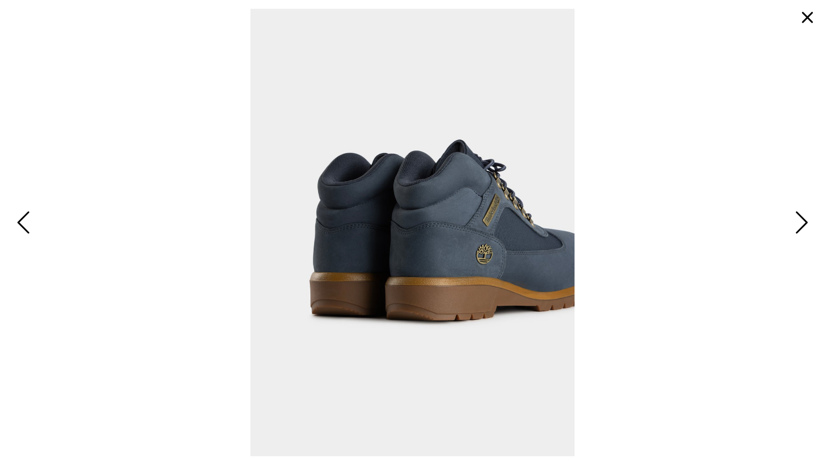
click at [799, 220] on span "Next" at bounding box center [800, 224] width 17 height 32
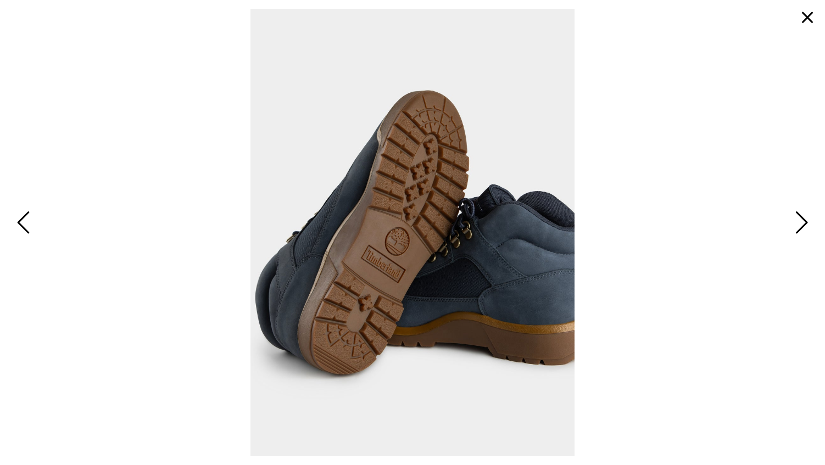
click at [799, 220] on span "Next" at bounding box center [800, 224] width 17 height 32
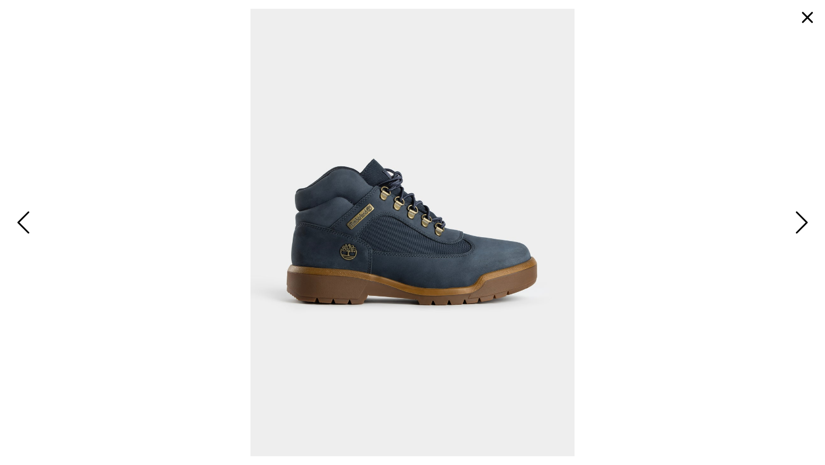
click at [799, 220] on span "Next" at bounding box center [800, 224] width 17 height 32
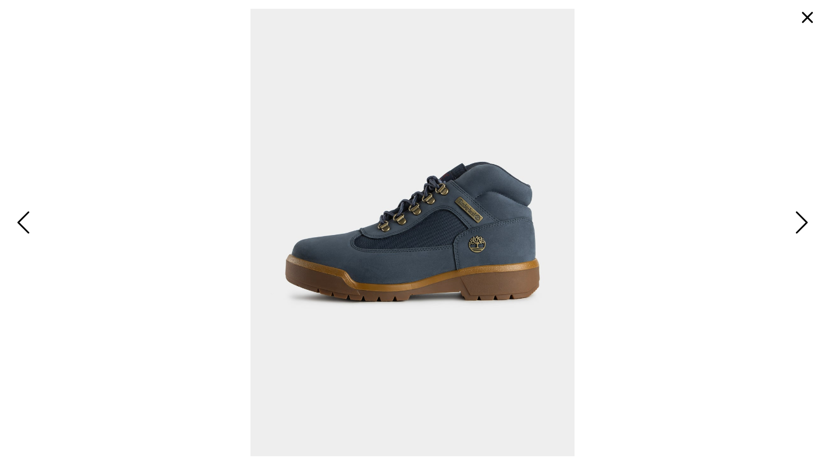
click at [799, 220] on span "Next" at bounding box center [800, 224] width 17 height 32
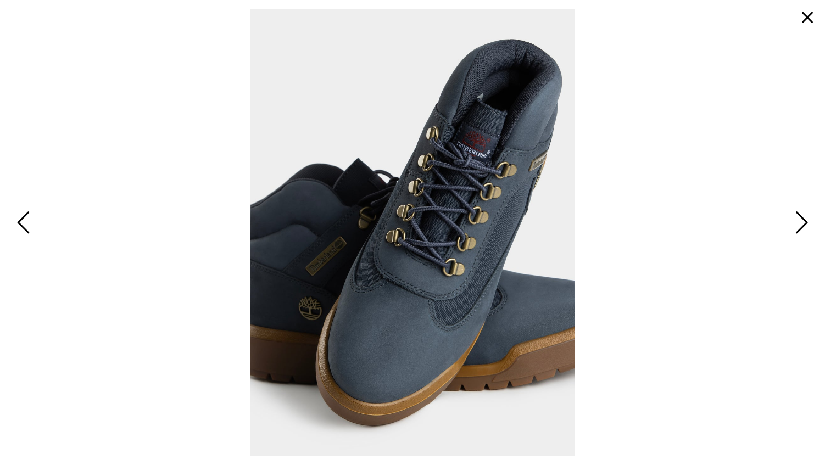
click at [799, 220] on span "Next" at bounding box center [800, 224] width 17 height 32
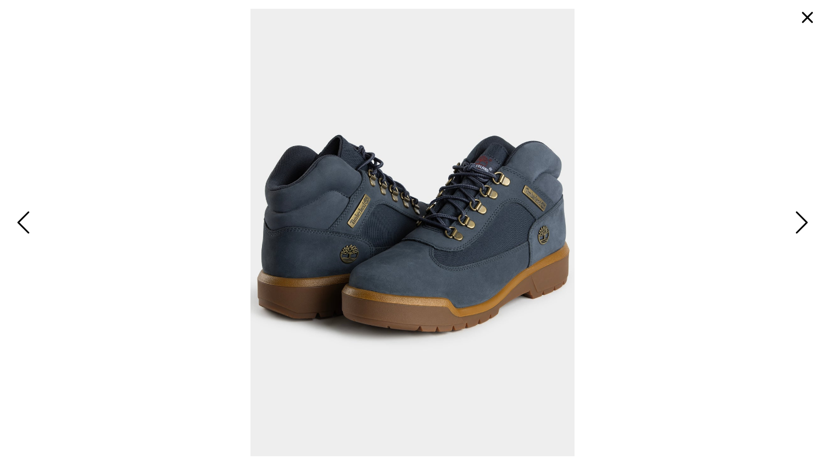
click at [799, 220] on span "Next" at bounding box center [800, 224] width 17 height 32
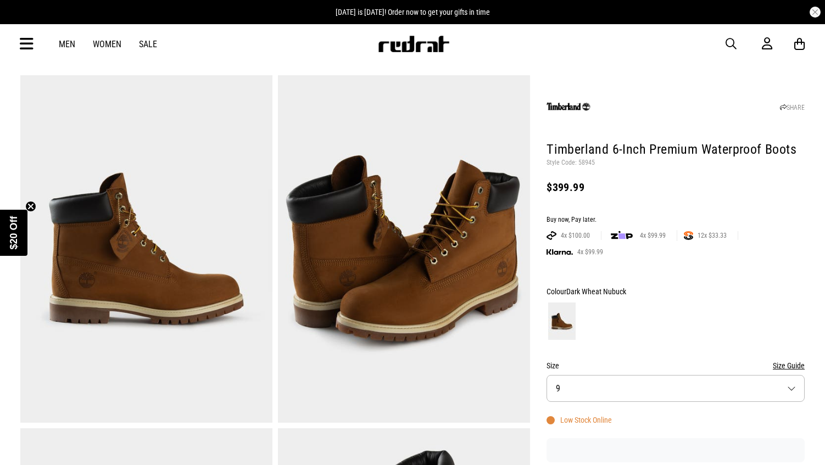
scroll to position [81, 0]
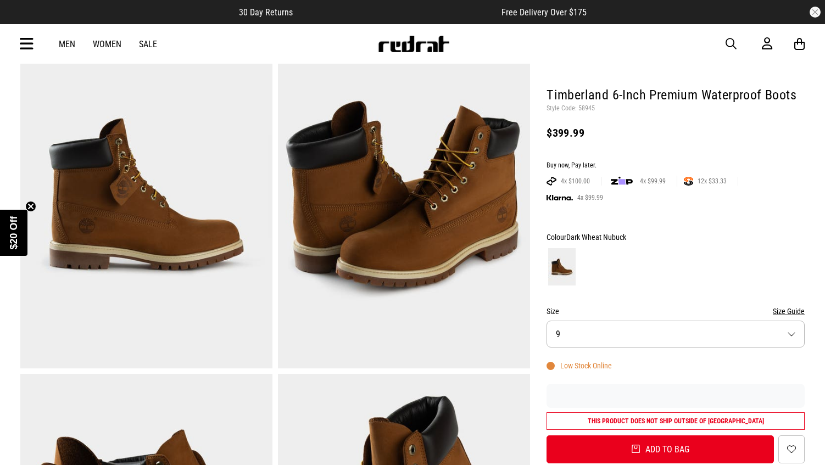
click at [789, 338] on button "Size 9" at bounding box center [676, 334] width 258 height 27
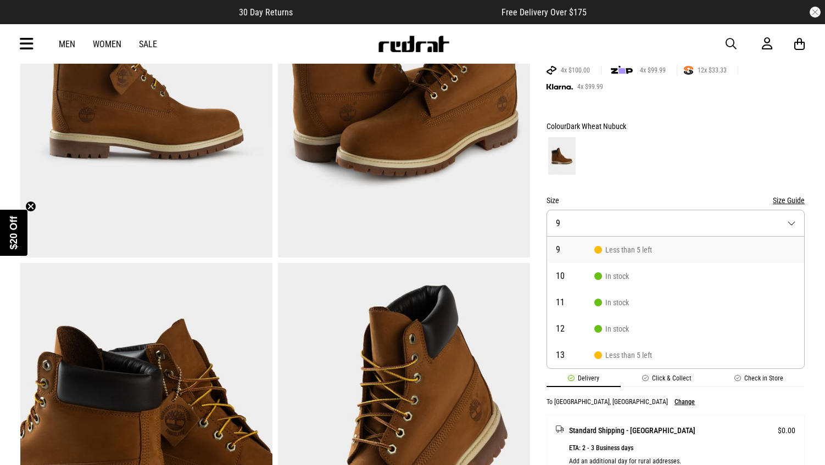
scroll to position [194, 0]
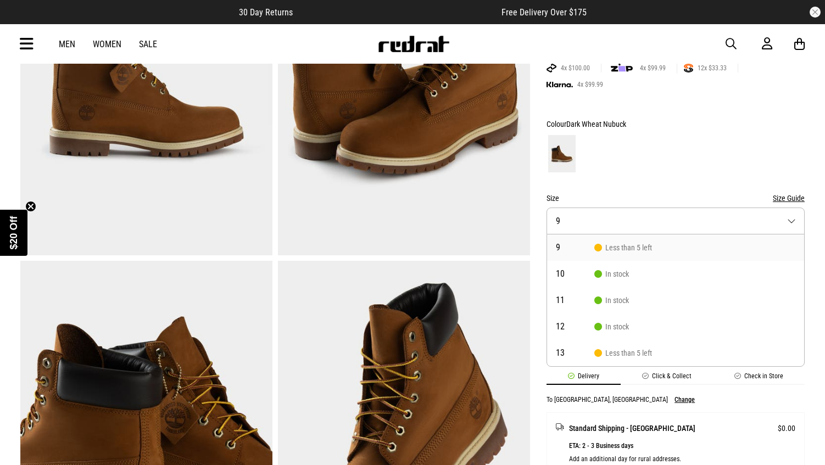
click at [350, 268] on img at bounding box center [404, 435] width 252 height 348
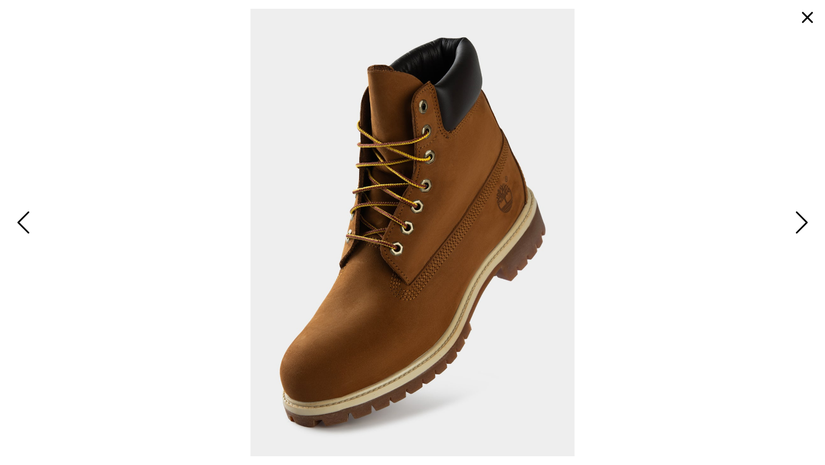
click at [800, 229] on span "Next" at bounding box center [800, 224] width 17 height 32
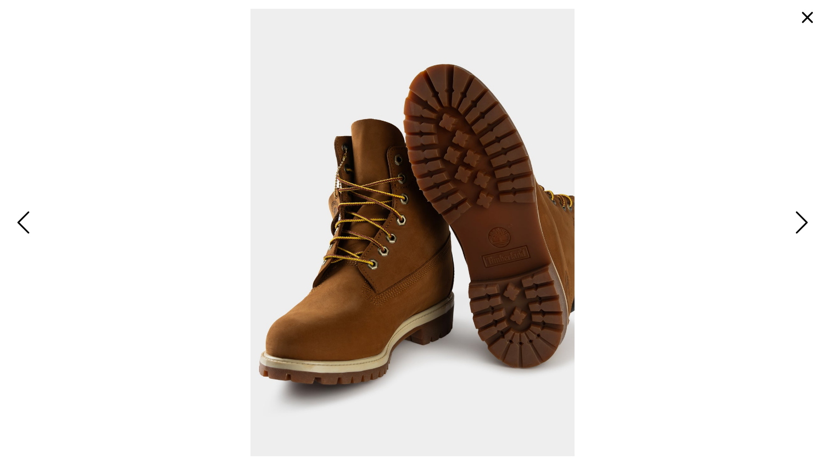
click at [800, 229] on span "Next" at bounding box center [800, 224] width 17 height 32
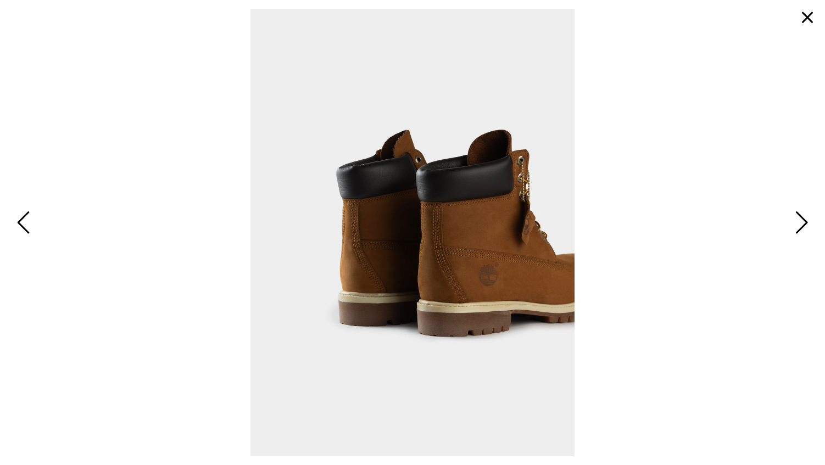
click at [800, 229] on span "Next" at bounding box center [800, 224] width 17 height 32
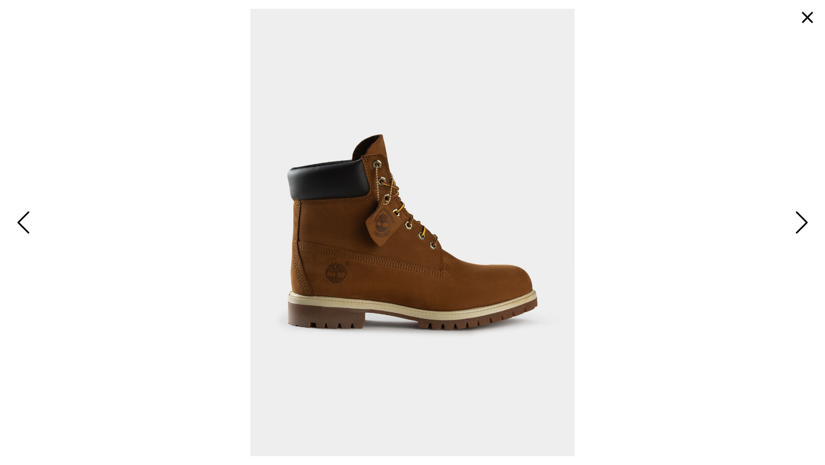
click at [801, 229] on span "Next" at bounding box center [800, 224] width 17 height 32
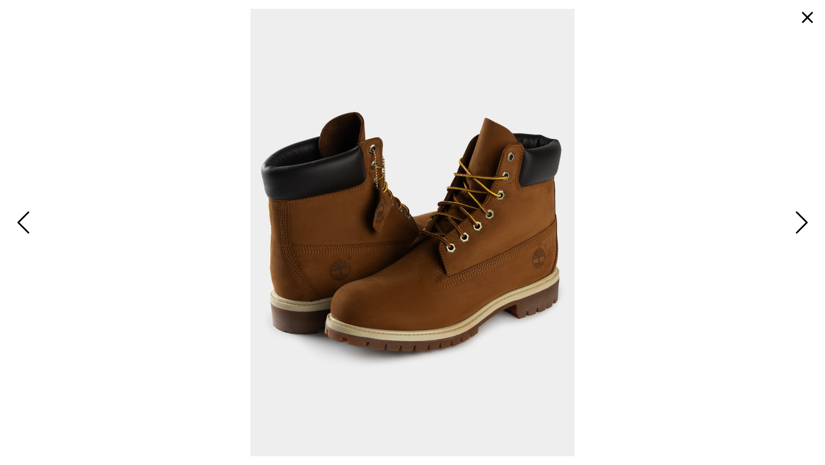
click at [801, 229] on span "Next" at bounding box center [800, 224] width 17 height 32
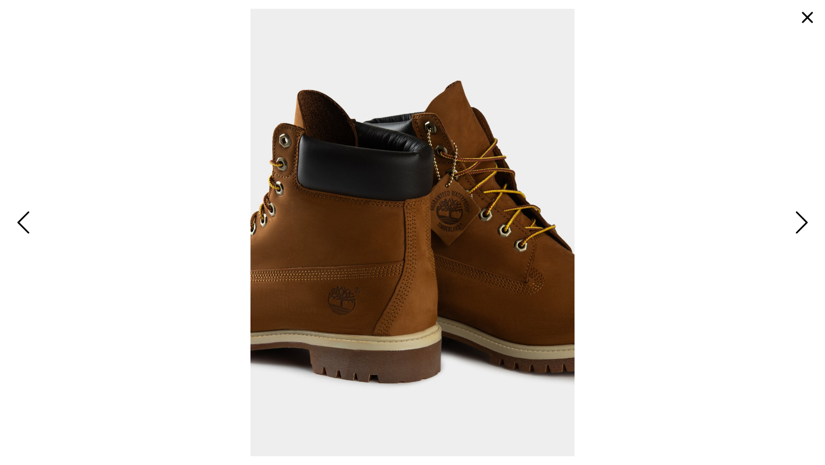
click at [795, 223] on span "Next" at bounding box center [800, 224] width 17 height 32
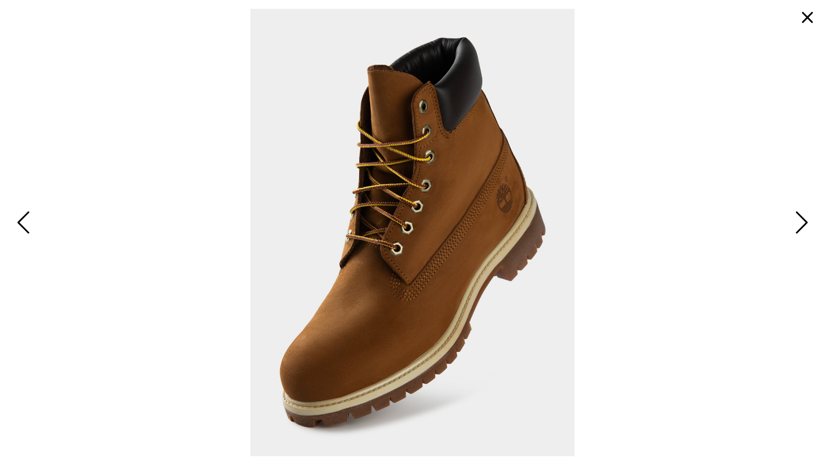
click at [799, 221] on span "Next" at bounding box center [800, 224] width 17 height 32
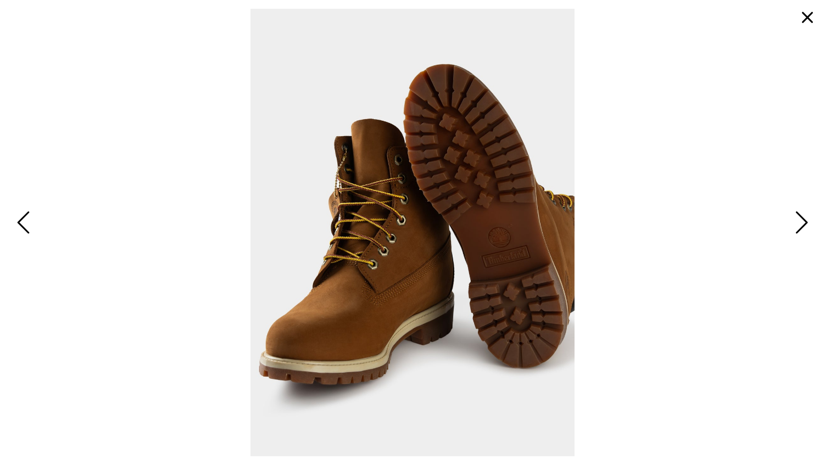
click at [799, 221] on span "Next" at bounding box center [800, 224] width 17 height 32
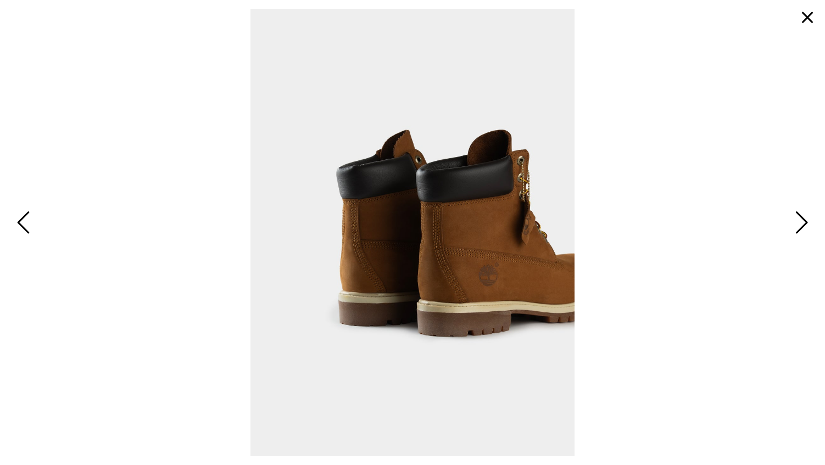
click at [799, 221] on span "Next" at bounding box center [800, 224] width 17 height 32
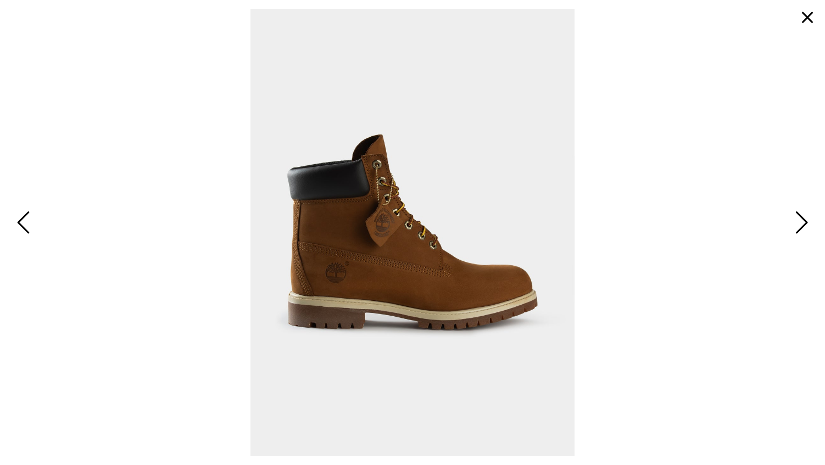
click at [799, 221] on span "Next" at bounding box center [800, 224] width 17 height 32
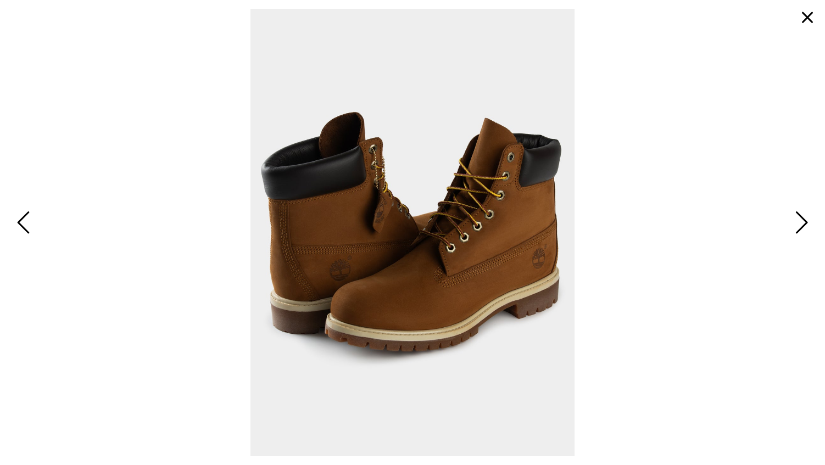
click at [811, 22] on button "button" at bounding box center [807, 17] width 26 height 26
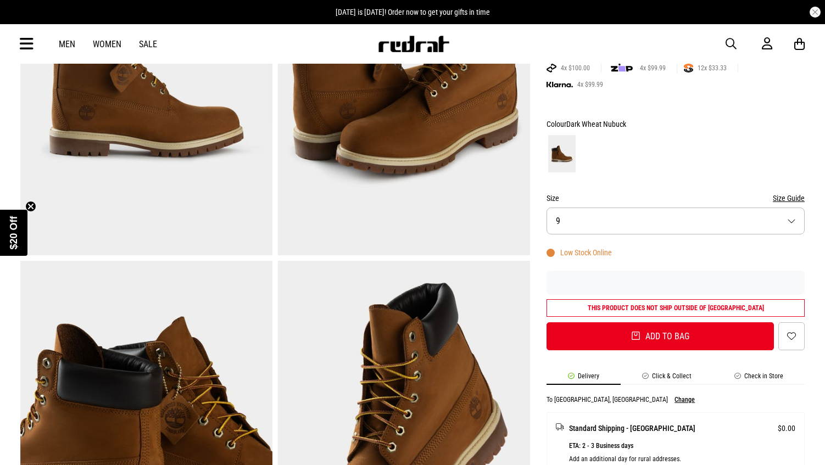
scroll to position [0, 0]
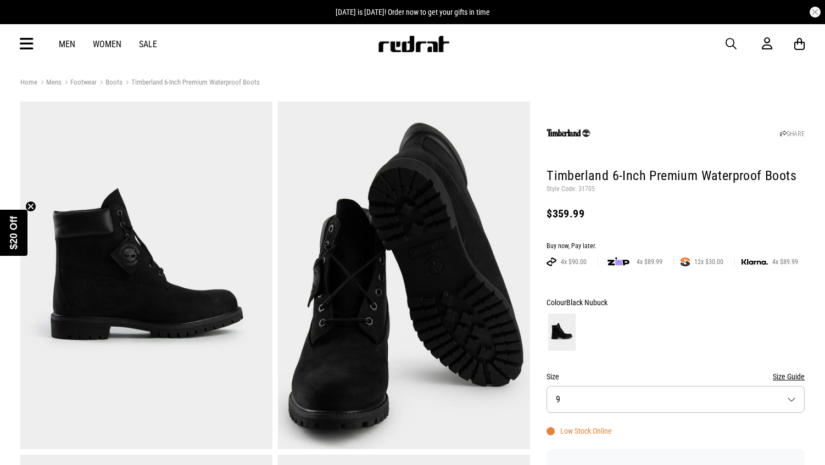
click at [401, 222] on img at bounding box center [404, 276] width 252 height 348
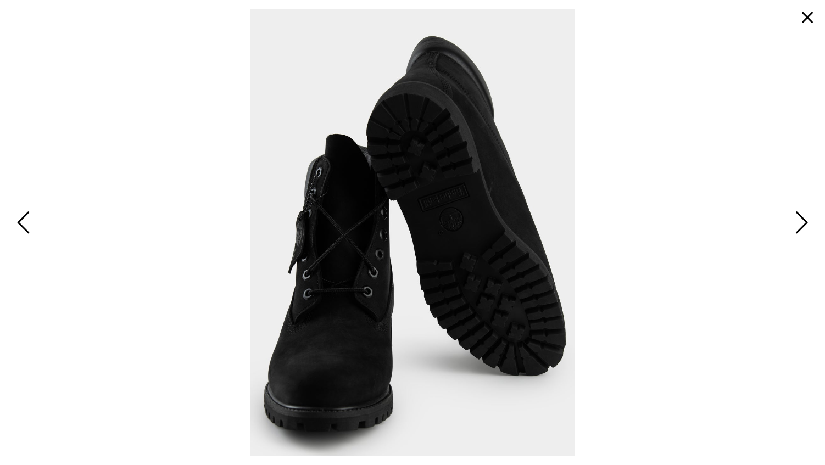
click at [809, 225] on button "Next" at bounding box center [800, 223] width 24 height 33
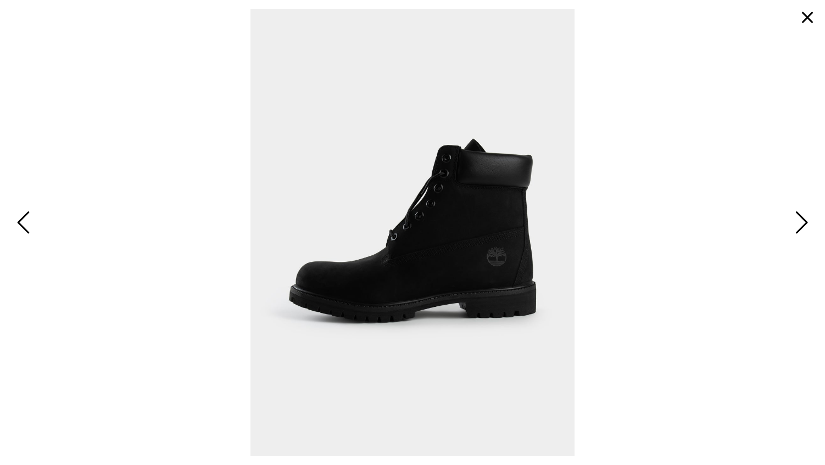
click at [809, 225] on button "Next" at bounding box center [800, 223] width 24 height 33
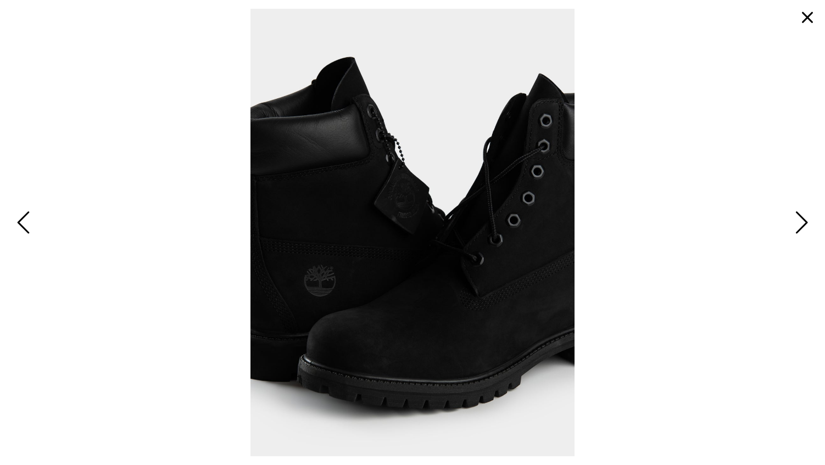
click at [809, 225] on button "Next" at bounding box center [800, 223] width 24 height 33
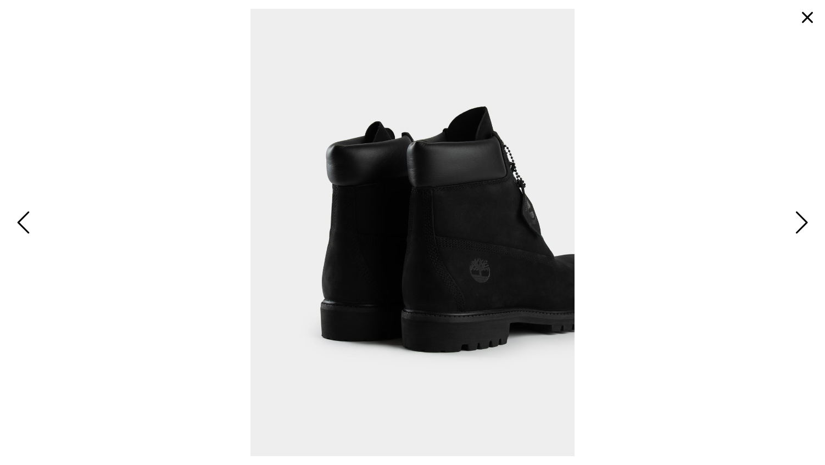
click at [799, 225] on span "Next" at bounding box center [800, 224] width 17 height 32
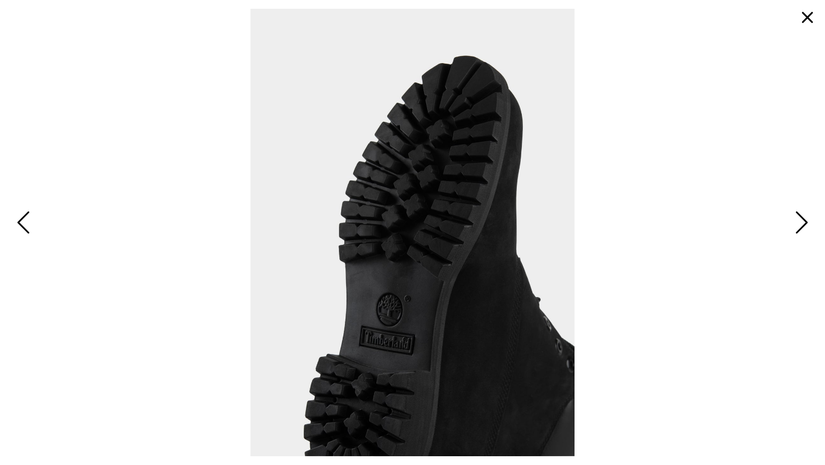
click at [800, 225] on span "Next" at bounding box center [800, 224] width 17 height 32
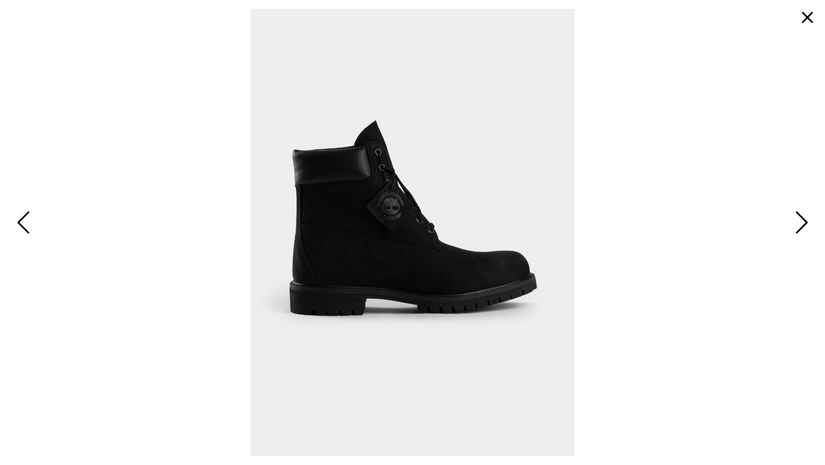
click at [800, 225] on span "Next" at bounding box center [800, 224] width 17 height 32
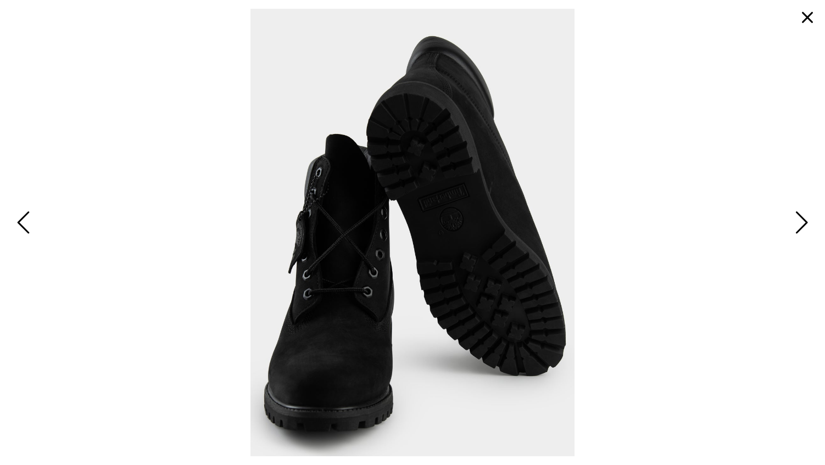
click at [800, 225] on span "Next" at bounding box center [800, 224] width 17 height 32
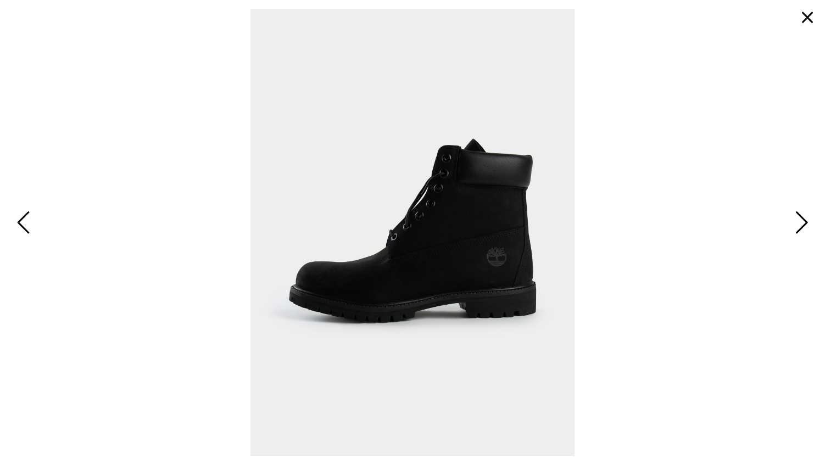
click at [799, 225] on span "Next" at bounding box center [800, 224] width 17 height 32
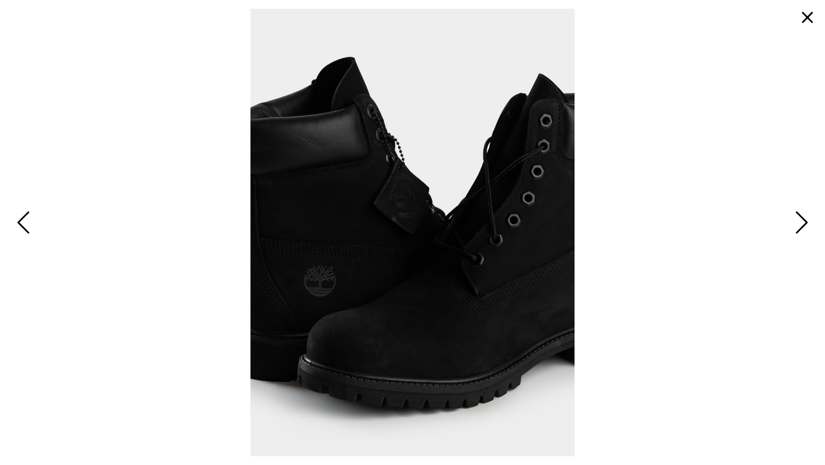
click at [799, 225] on span "Next" at bounding box center [800, 224] width 17 height 32
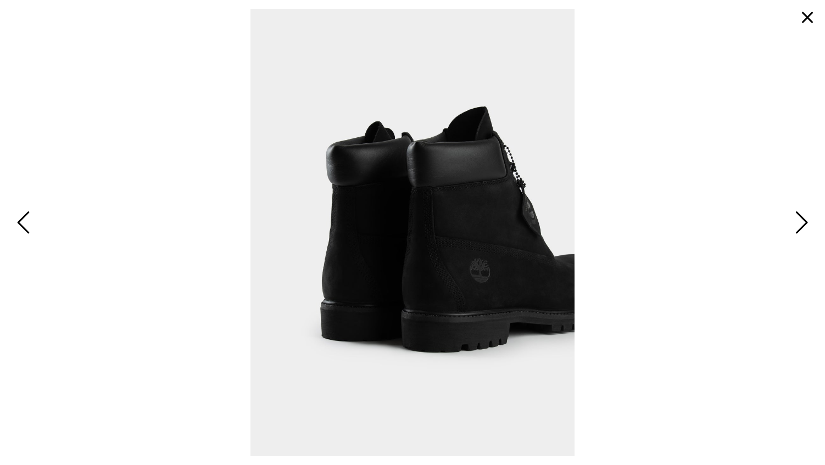
click at [799, 225] on span "Next" at bounding box center [800, 224] width 17 height 32
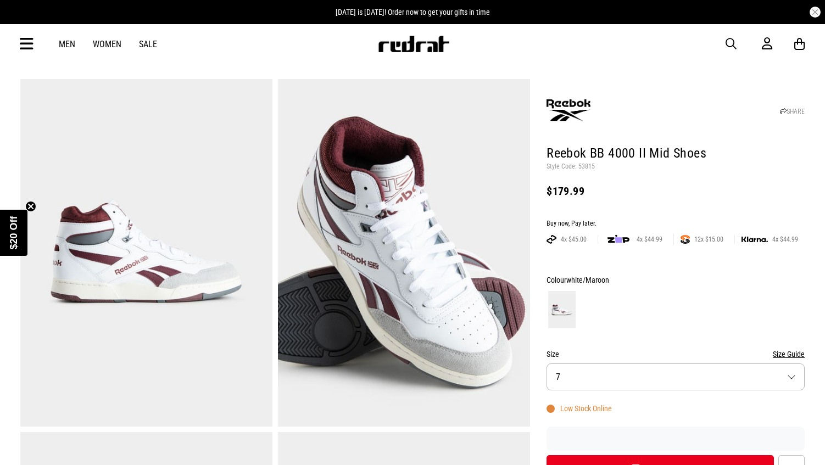
click at [503, 258] on img at bounding box center [404, 253] width 252 height 348
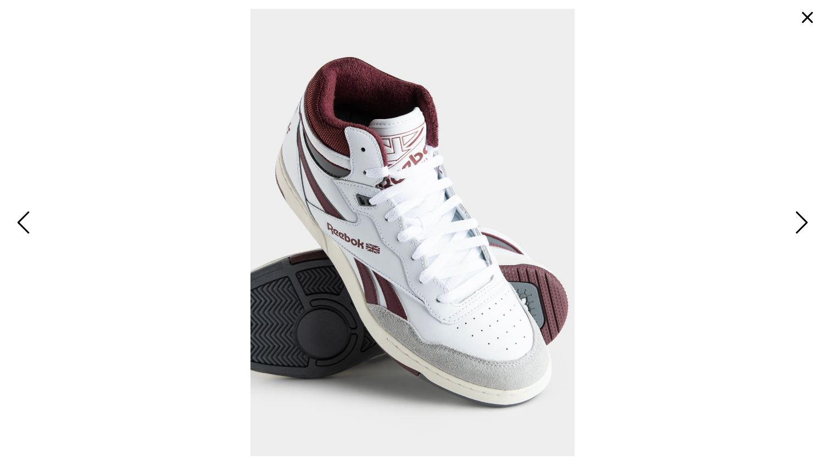
click at [806, 232] on span "Next" at bounding box center [800, 224] width 17 height 32
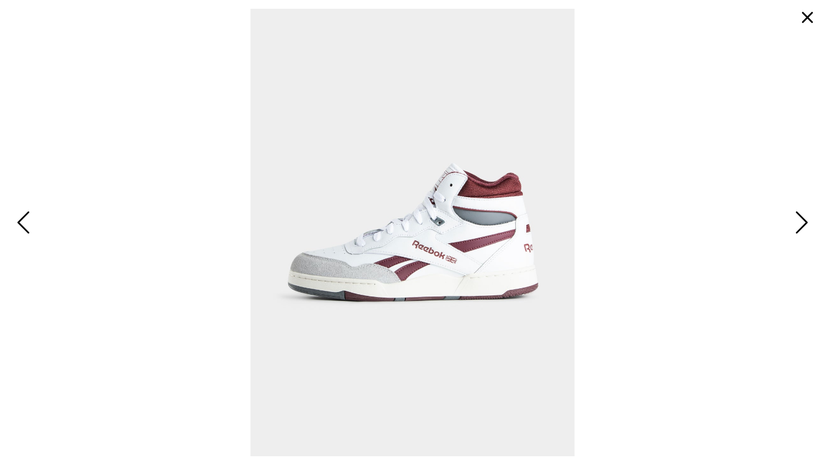
click at [803, 230] on span "Next" at bounding box center [800, 224] width 17 height 32
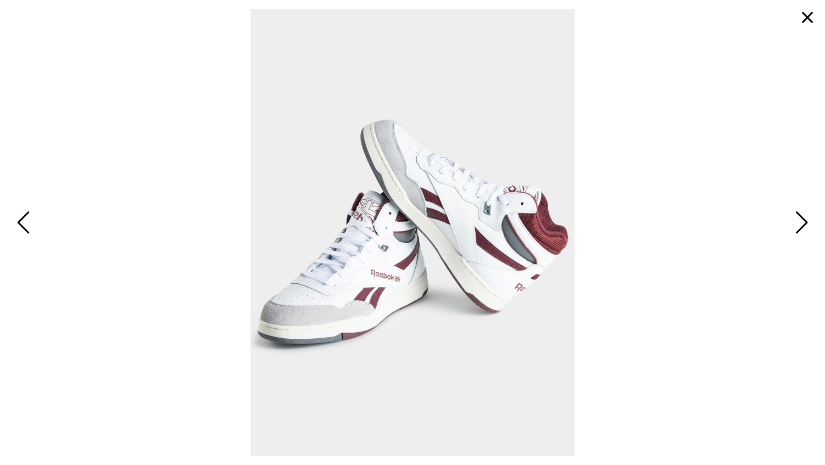
click at [803, 230] on span "Next" at bounding box center [800, 224] width 17 height 32
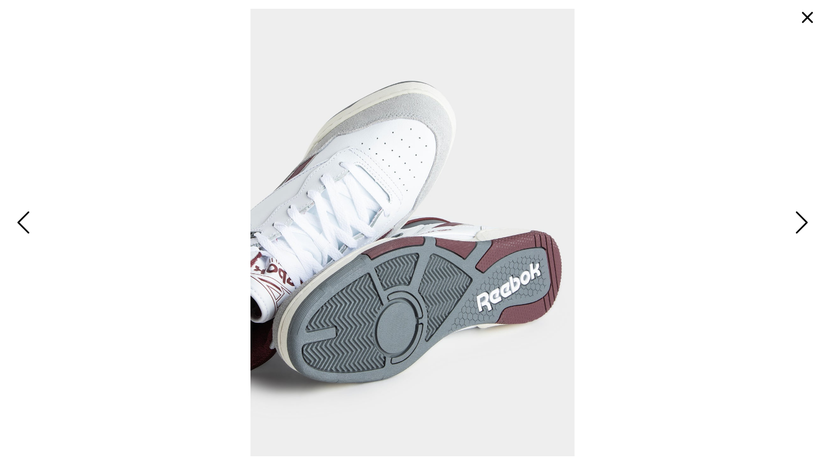
click at [803, 230] on span "Next" at bounding box center [800, 224] width 17 height 32
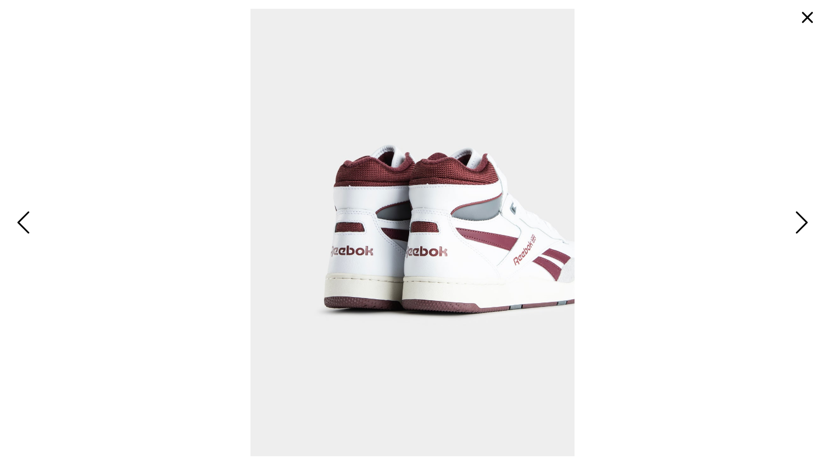
click at [803, 230] on span "Next" at bounding box center [800, 224] width 17 height 32
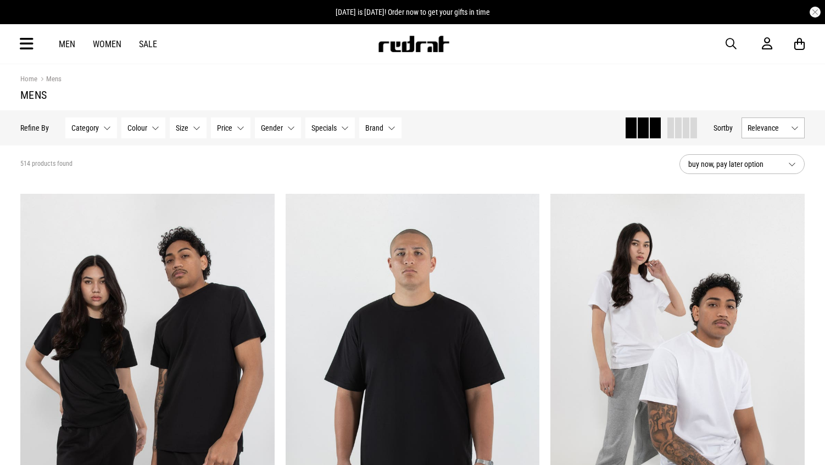
click at [151, 43] on link "Sale" at bounding box center [148, 44] width 18 height 10
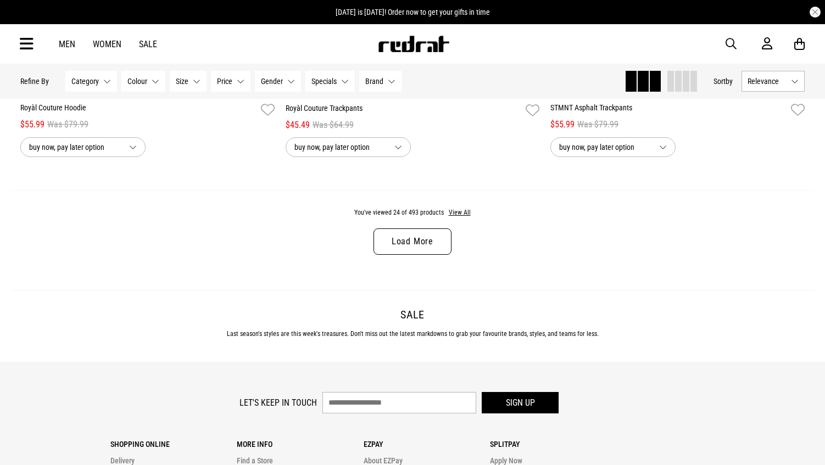
scroll to position [3573, 0]
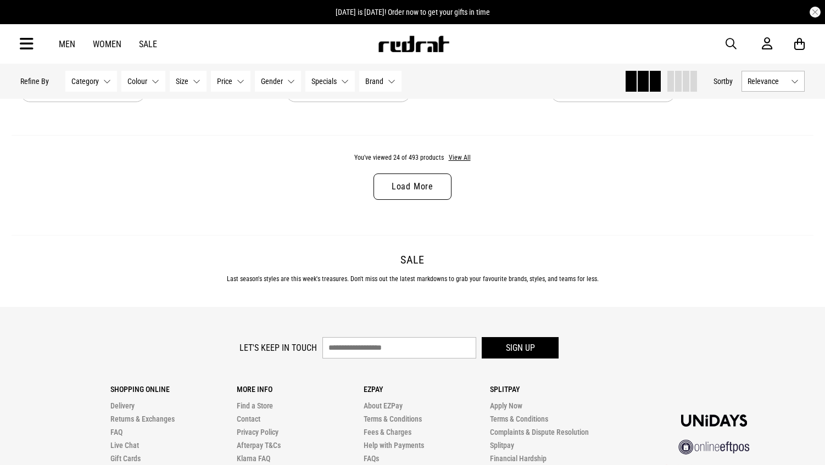
click at [396, 177] on link "Load More" at bounding box center [413, 187] width 78 height 26
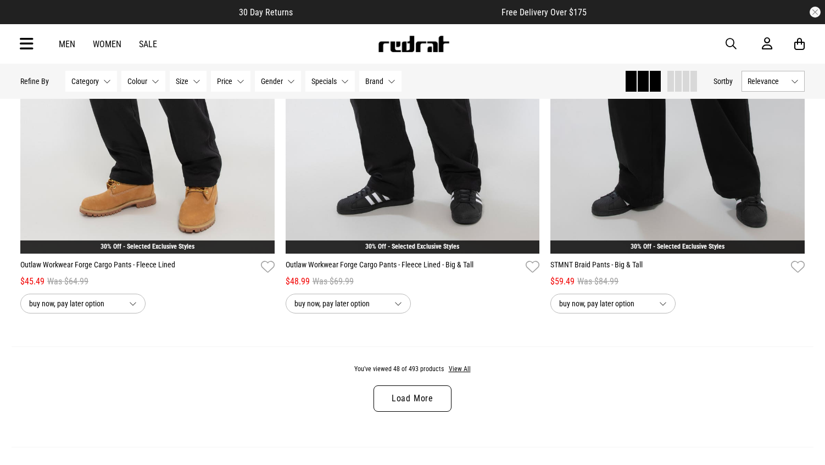
scroll to position [6976, 0]
